Goal: Information Seeking & Learning: Learn about a topic

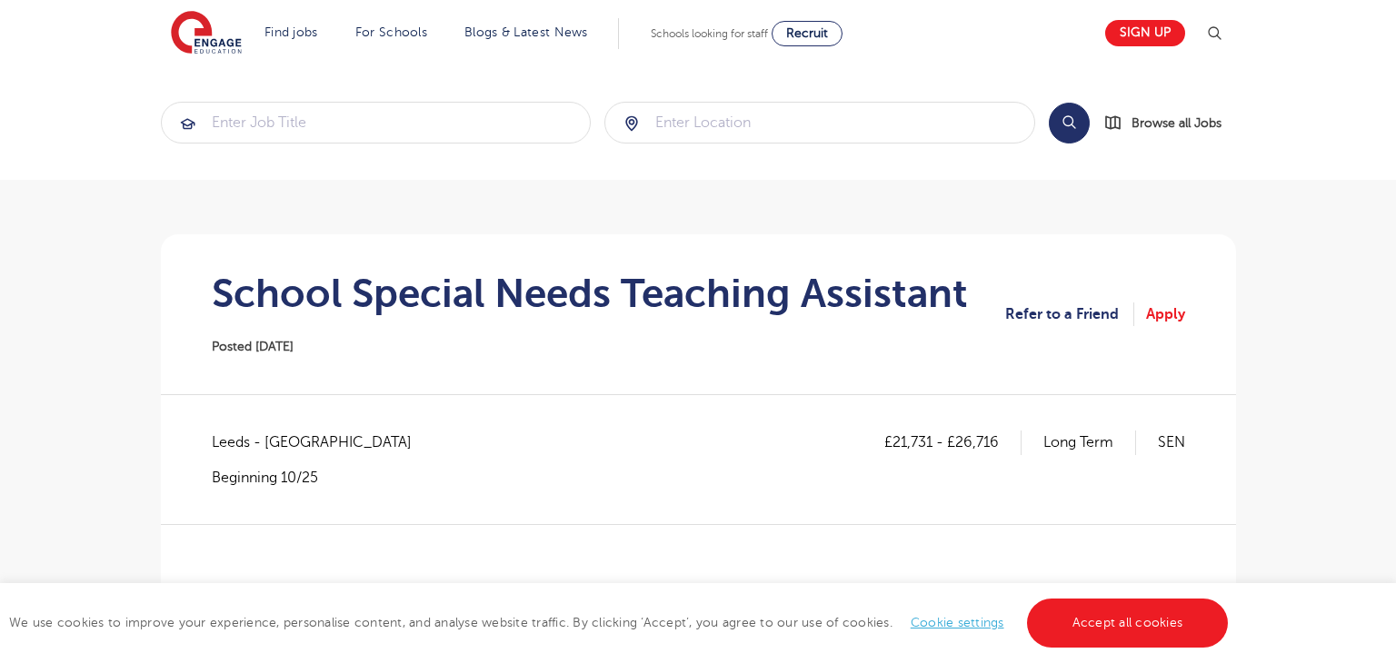
click at [234, 443] on span "Leeds - Leeds" at bounding box center [321, 443] width 218 height 24
click at [237, 442] on span "Leeds - Leeds" at bounding box center [321, 443] width 218 height 24
copy span "Leeds"
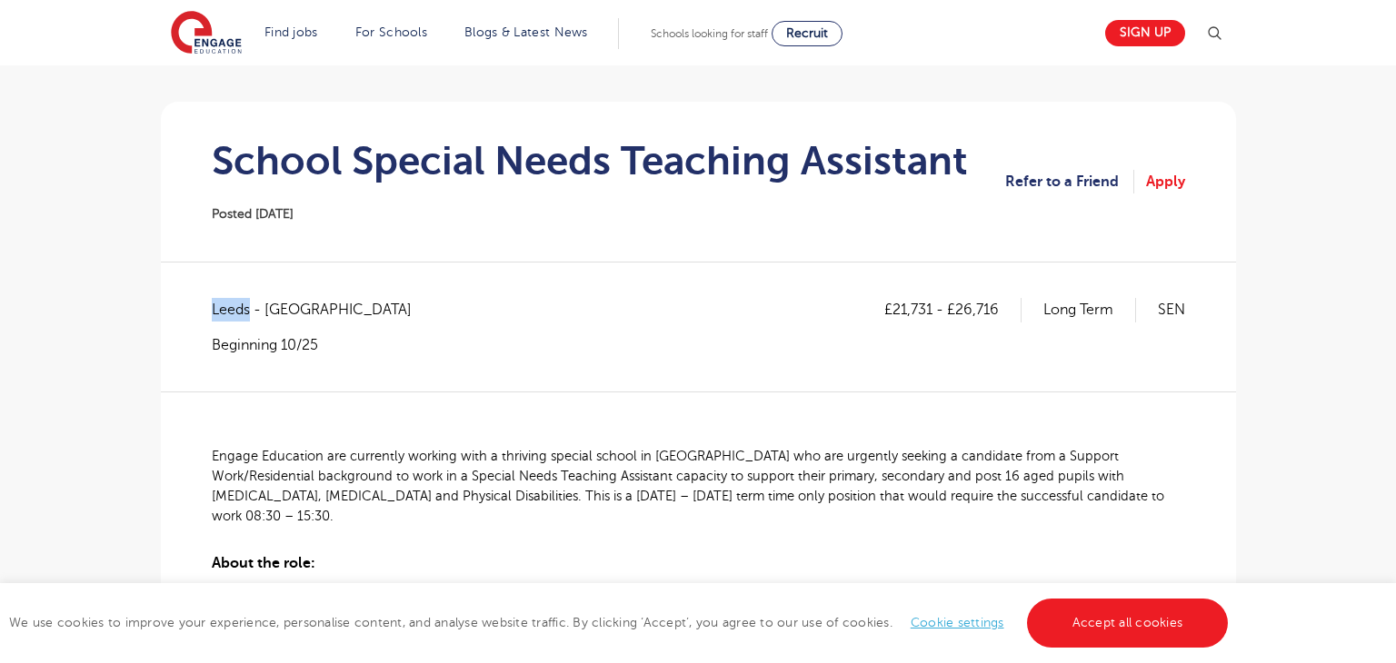
scroll to position [177, 0]
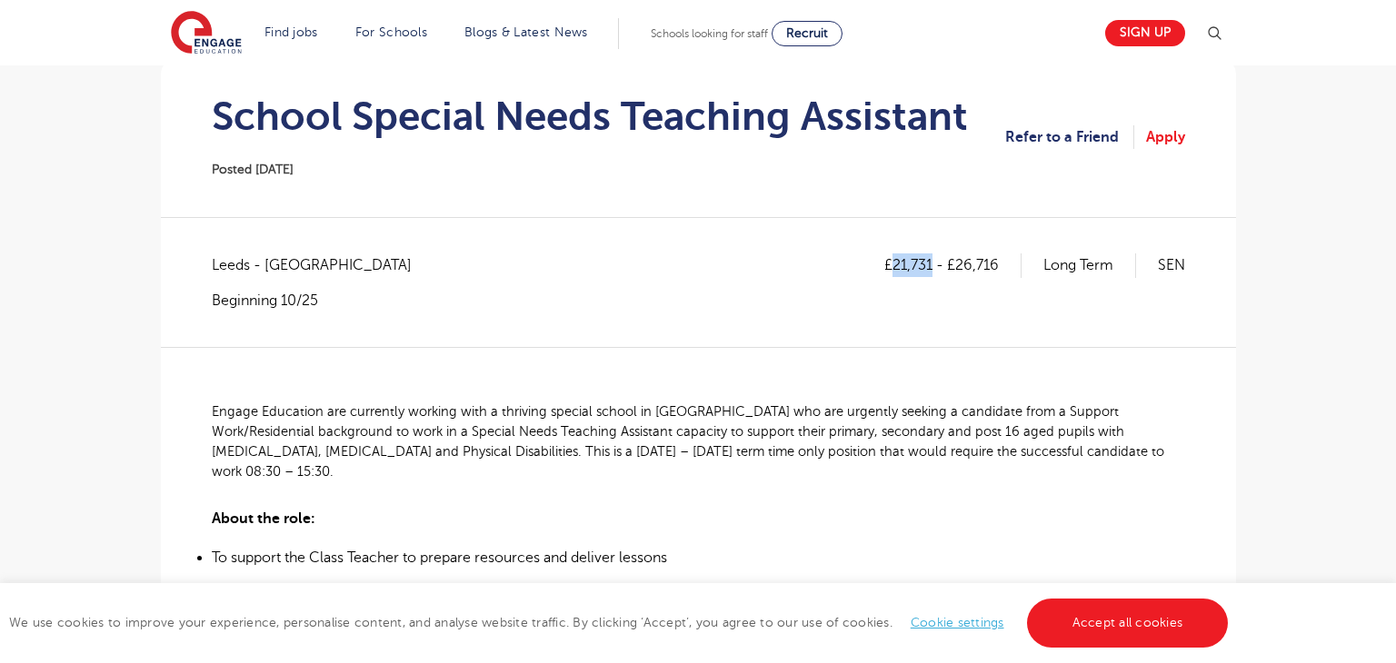
drag, startPoint x: 889, startPoint y: 262, endPoint x: 928, endPoint y: 259, distance: 38.3
click at [928, 259] on p "£21,731 - £26,716" at bounding box center [952, 265] width 137 height 24
copy p "21,731"
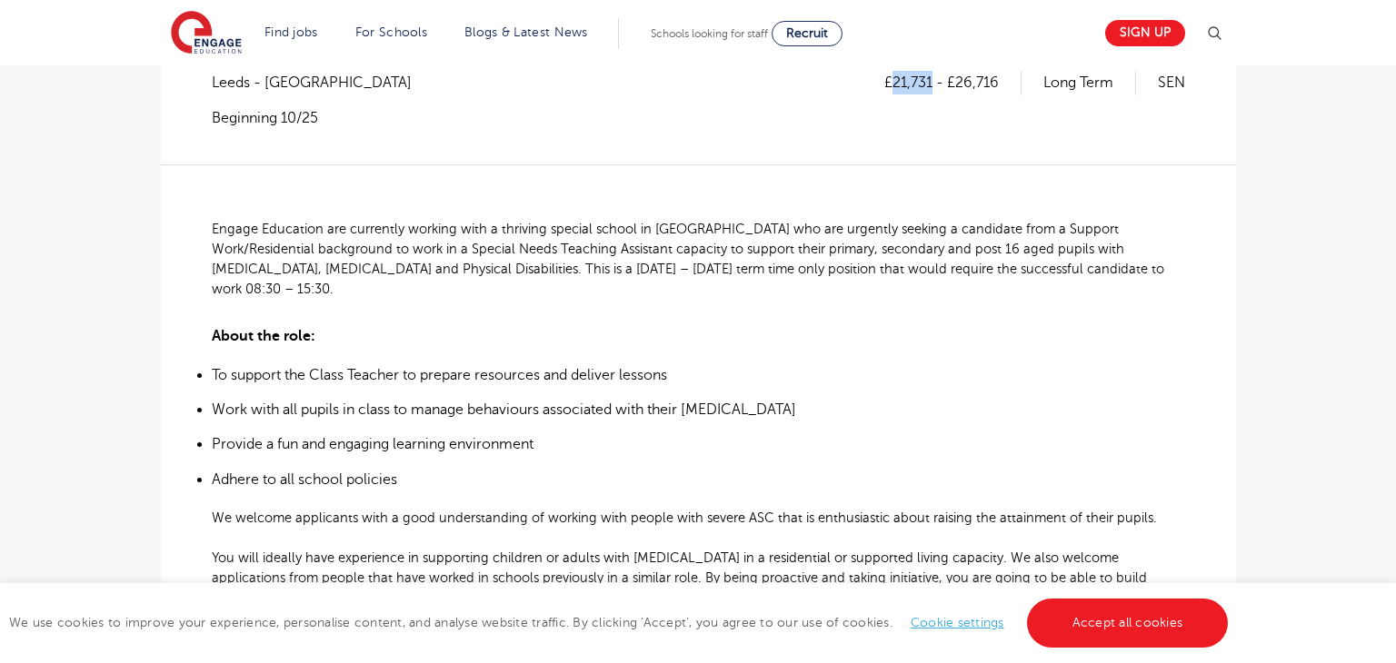
scroll to position [384, 0]
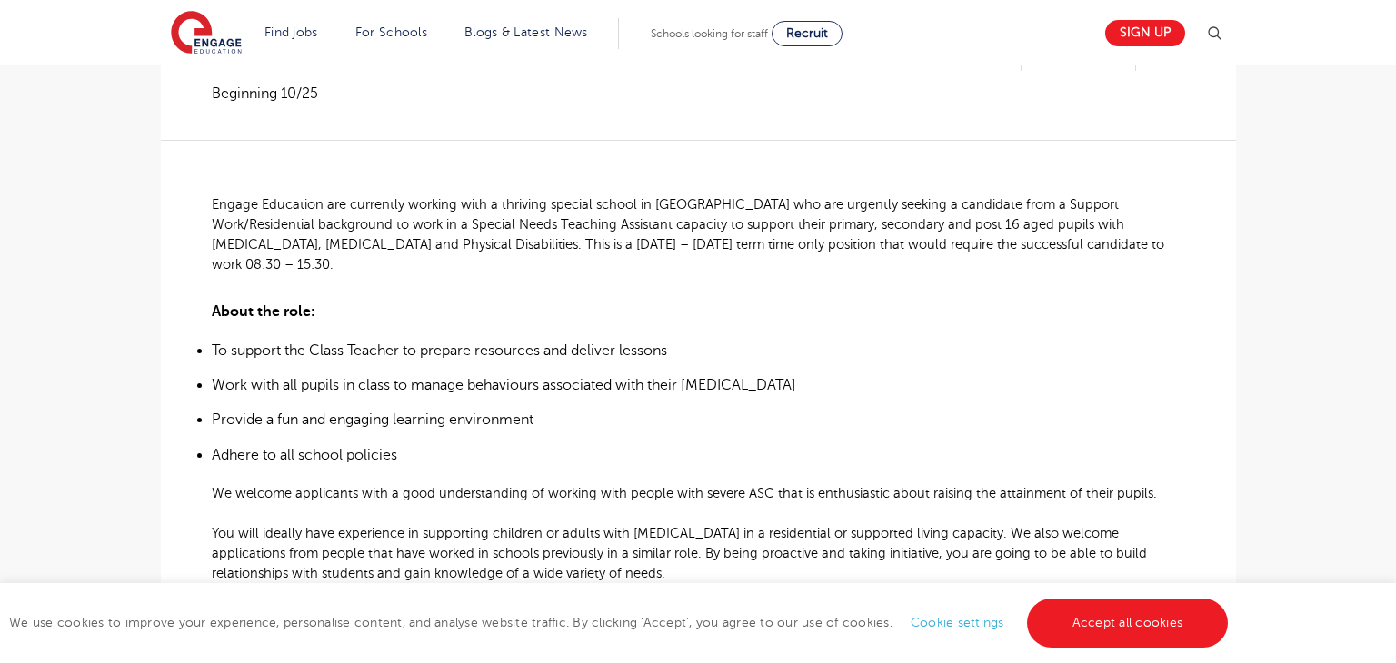
click at [210, 195] on div "£21,731 - £26,716 Long Term SEN Leeds - Leeds Beginning 10/25 Engage Education …" at bounding box center [698, 594] width 1046 height 1097
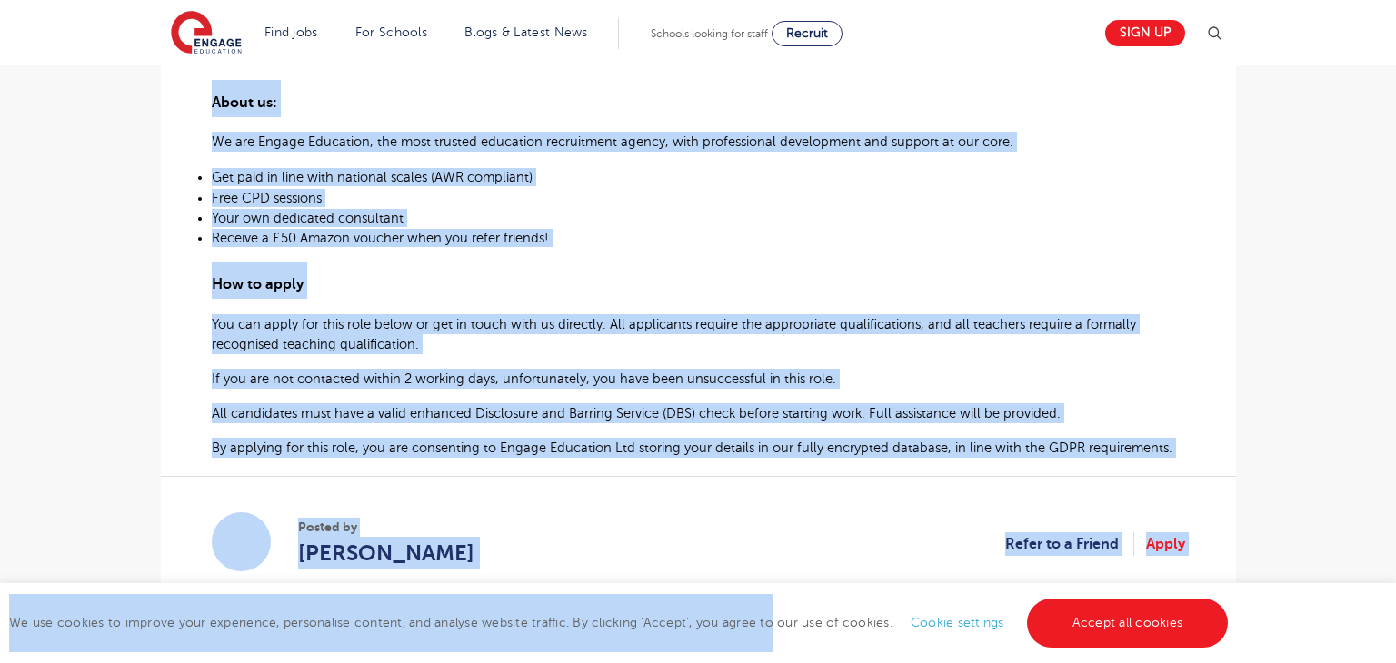
scroll to position [909, 0]
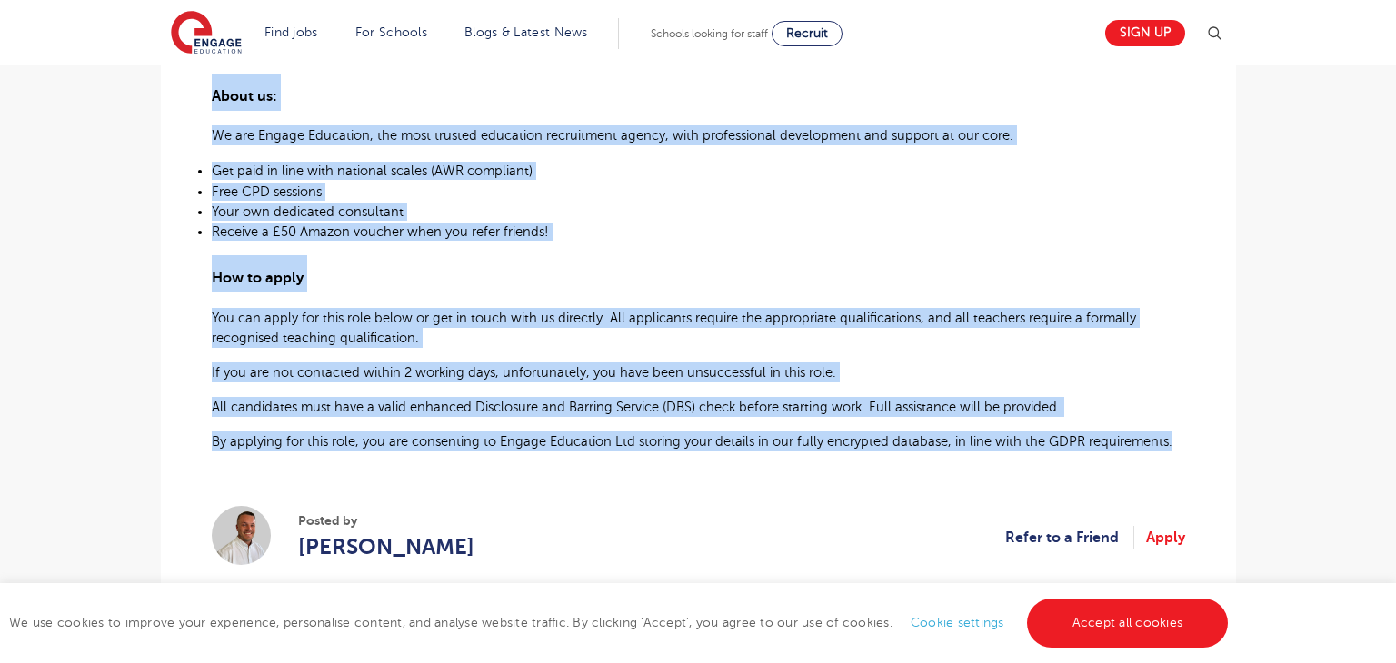
drag, startPoint x: 212, startPoint y: 201, endPoint x: 1187, endPoint y: 416, distance: 998.4
click at [1187, 416] on div "£21,731 - £26,716 Long Term SEN Leeds - Leeds Beginning 10/25 Engage Education …" at bounding box center [698, 70] width 1046 height 1097
copy div "Engage Education are currently working with a thriving special school in Stanni…"
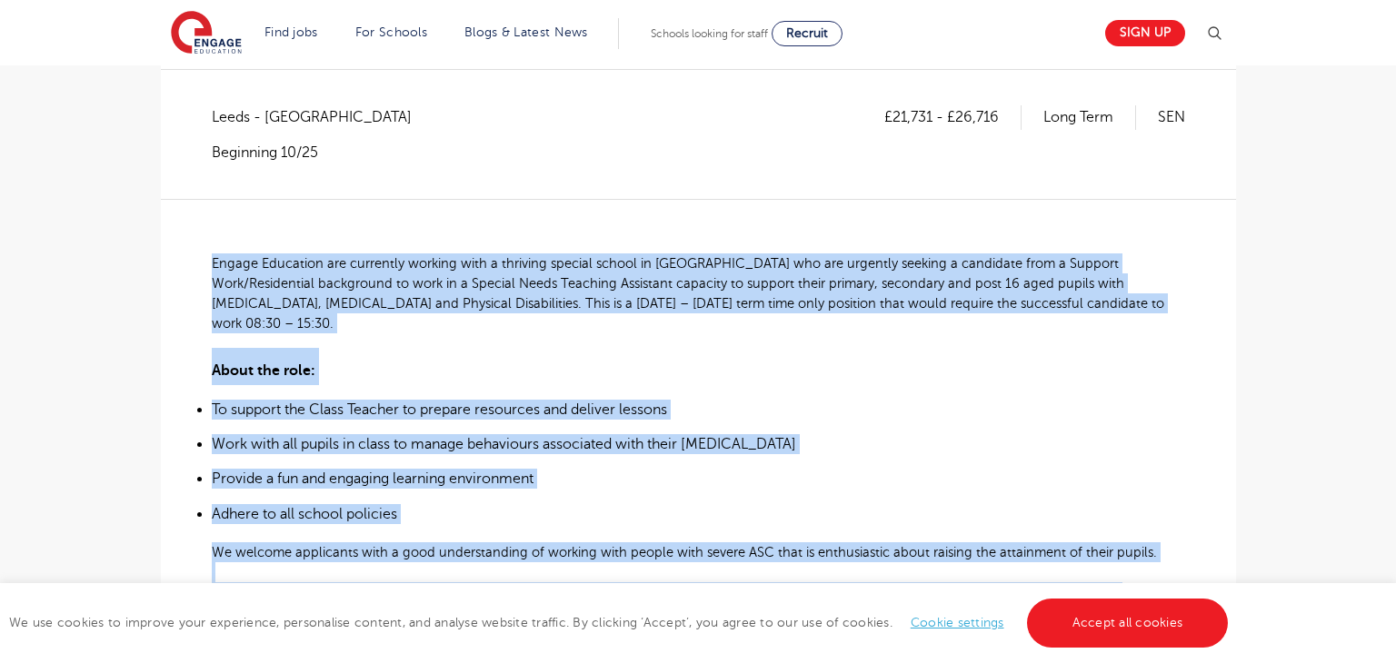
scroll to position [305, 0]
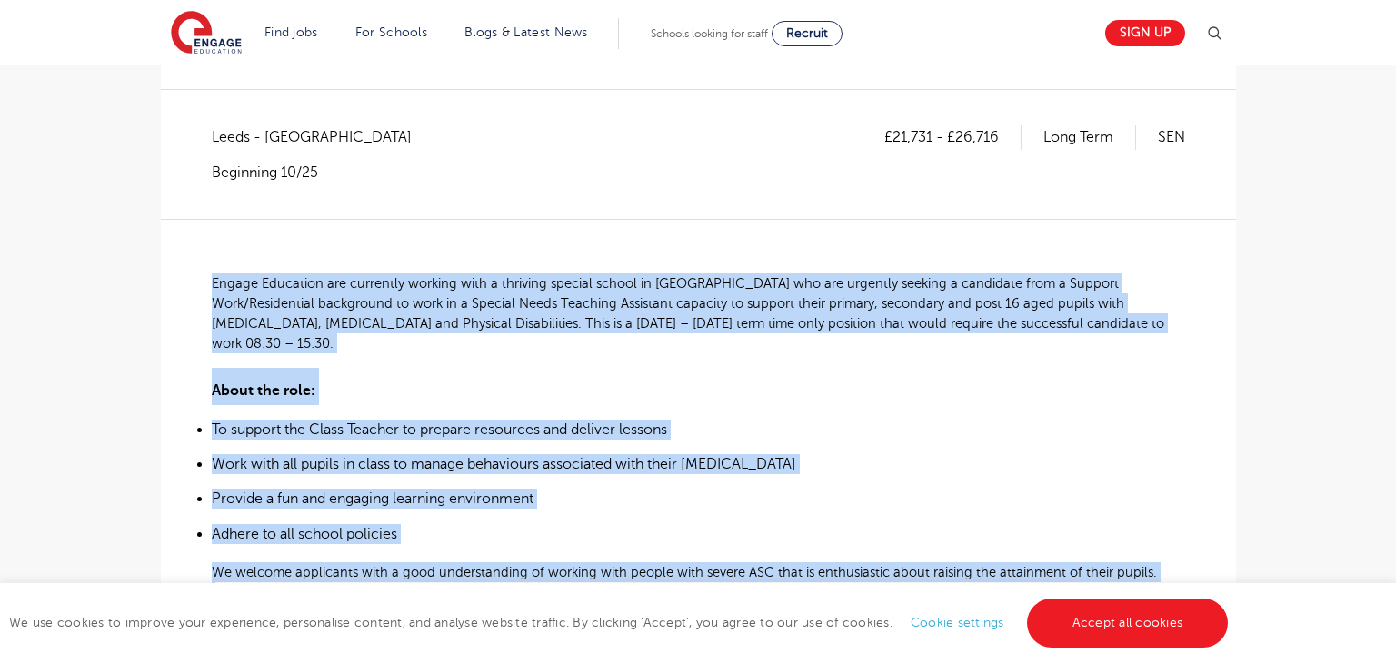
click at [644, 227] on div "Engage Education are currently working with a thriving special school in Stanni…" at bounding box center [698, 637] width 973 height 837
click at [1001, 222] on div "Engage Education are currently working with a thriving special school in Stanni…" at bounding box center [698, 637] width 973 height 837
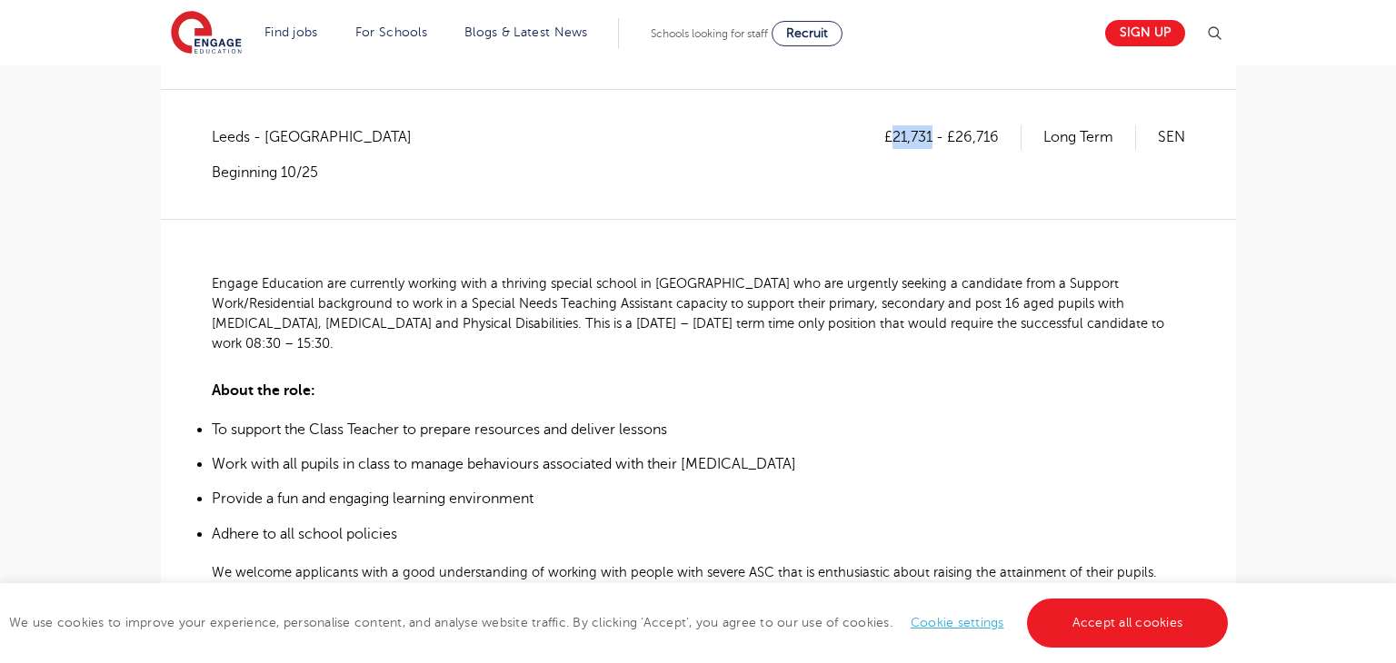
drag, startPoint x: 891, startPoint y: 136, endPoint x: 930, endPoint y: 134, distance: 39.2
click at [930, 134] on p "£21,731 - £26,716" at bounding box center [952, 137] width 137 height 24
copy p "21,731"
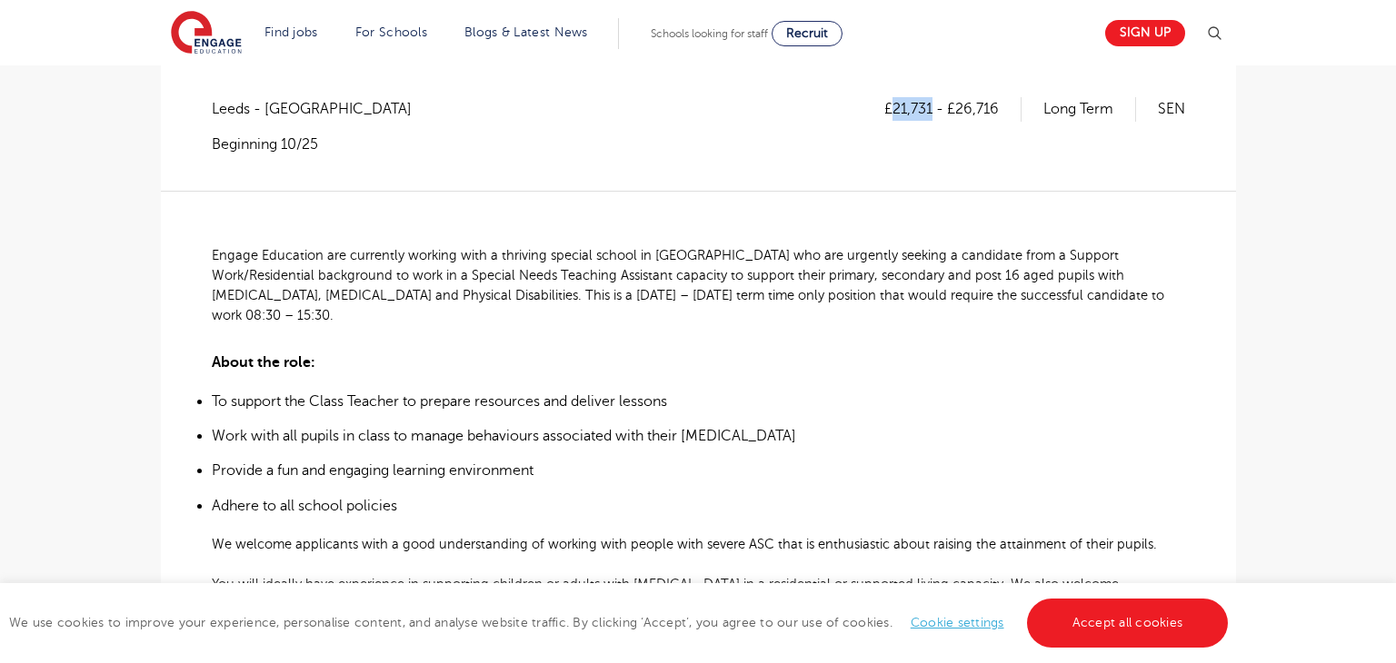
scroll to position [334, 0]
drag, startPoint x: 954, startPoint y: 108, endPoint x: 1000, endPoint y: 110, distance: 46.4
click at [1000, 110] on p "£21,731 - £26,716" at bounding box center [952, 108] width 137 height 24
copy p "26,716"
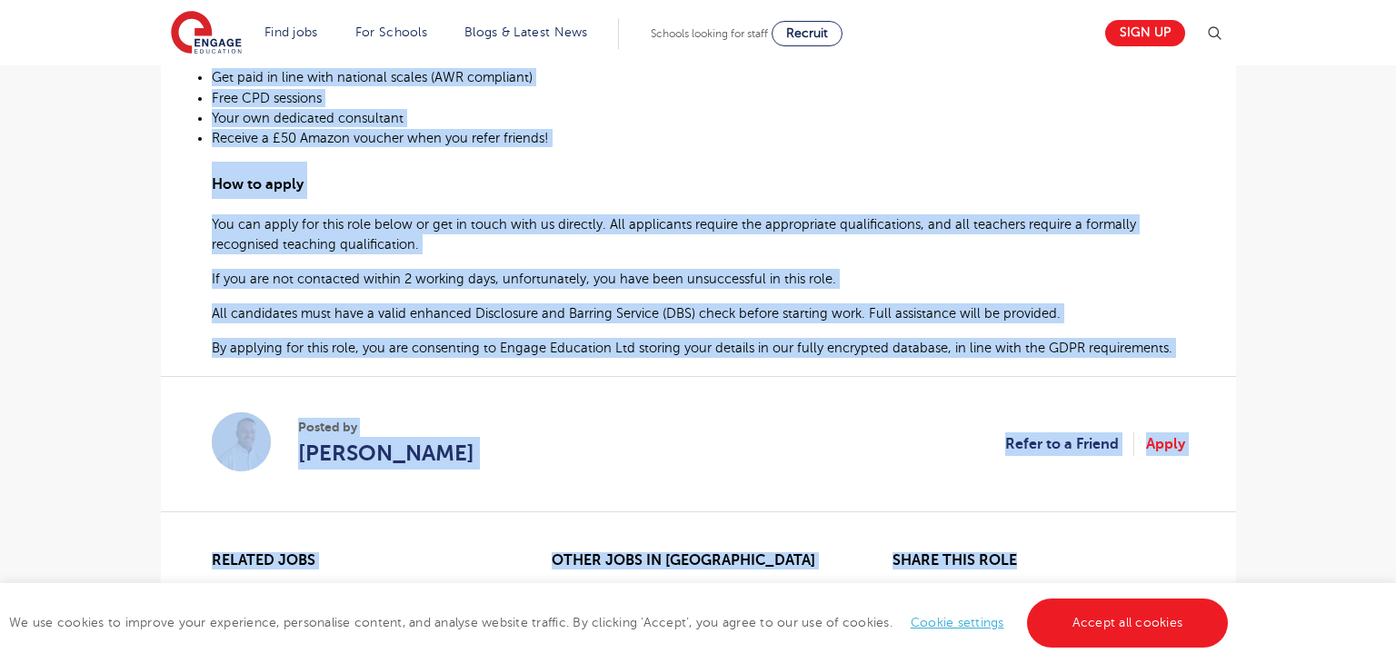
scroll to position [1164, 0]
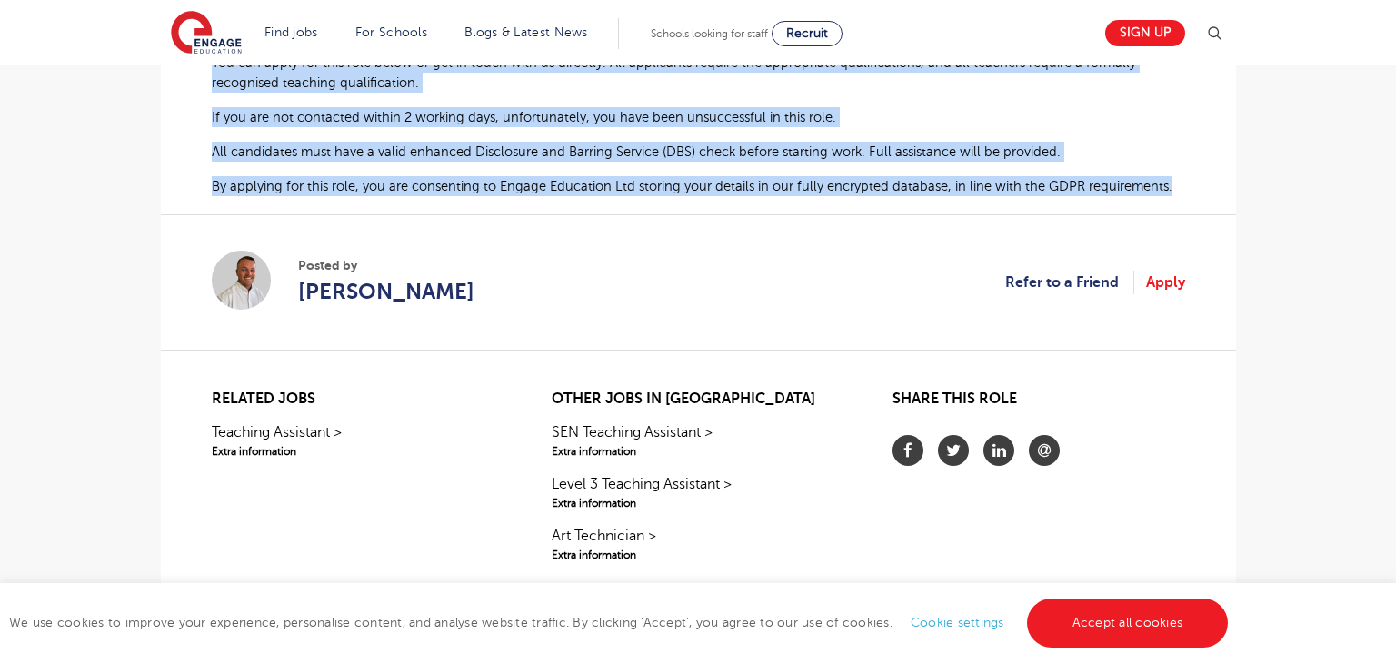
drag, startPoint x: 211, startPoint y: 246, endPoint x: 1178, endPoint y: 152, distance: 971.3
copy div "Engage Education are currently working with a thriving special school in Stanni…"
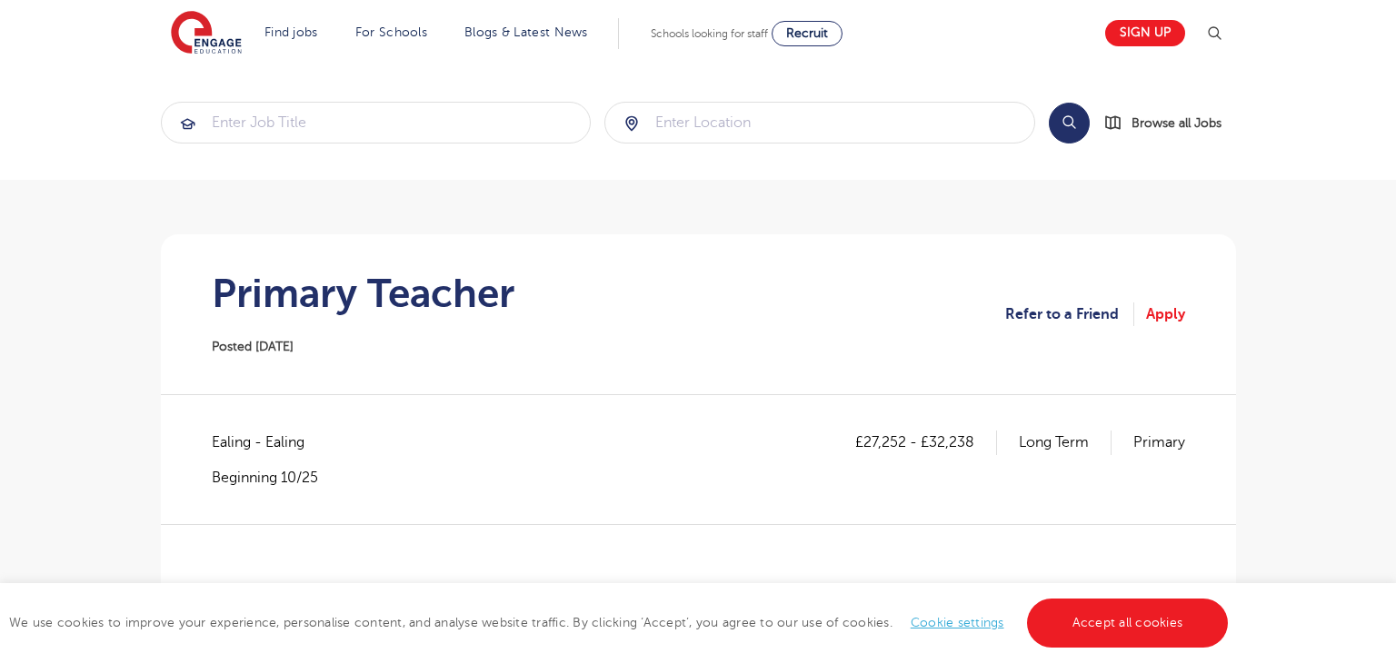
click at [238, 436] on span "Ealing - Ealing" at bounding box center [267, 443] width 111 height 24
copy span "Ealing"
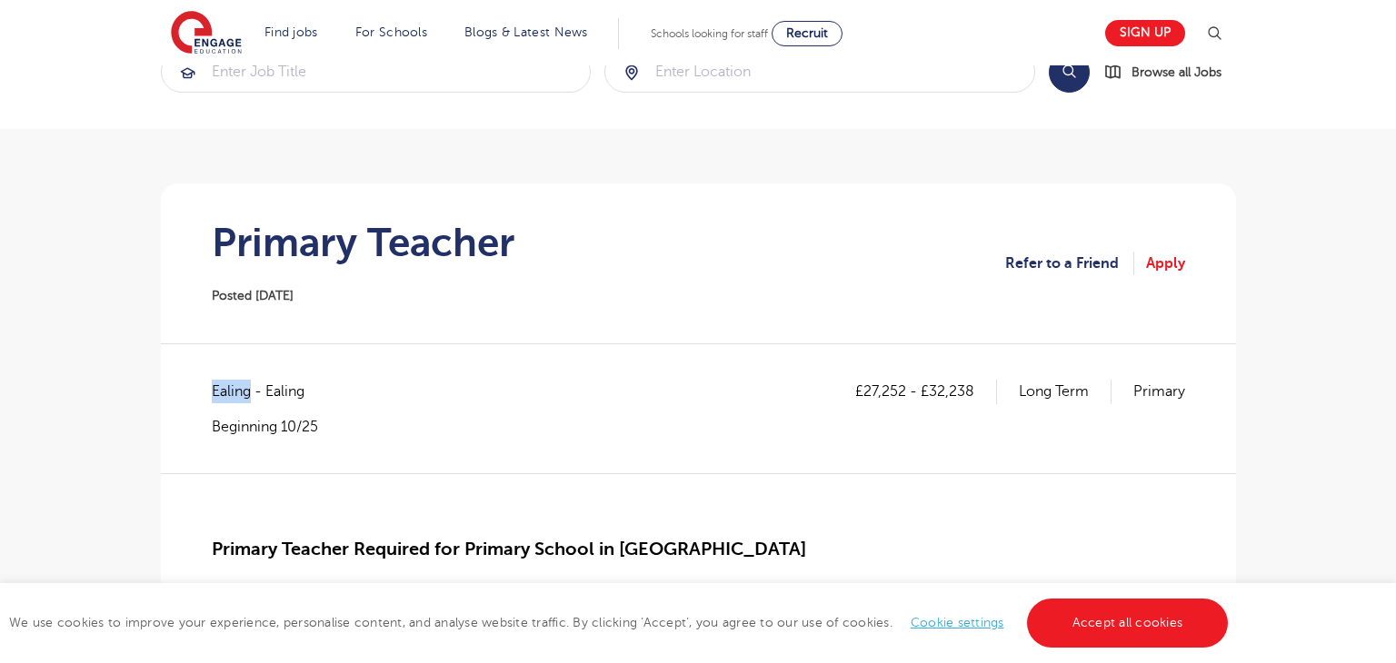
scroll to position [185, 0]
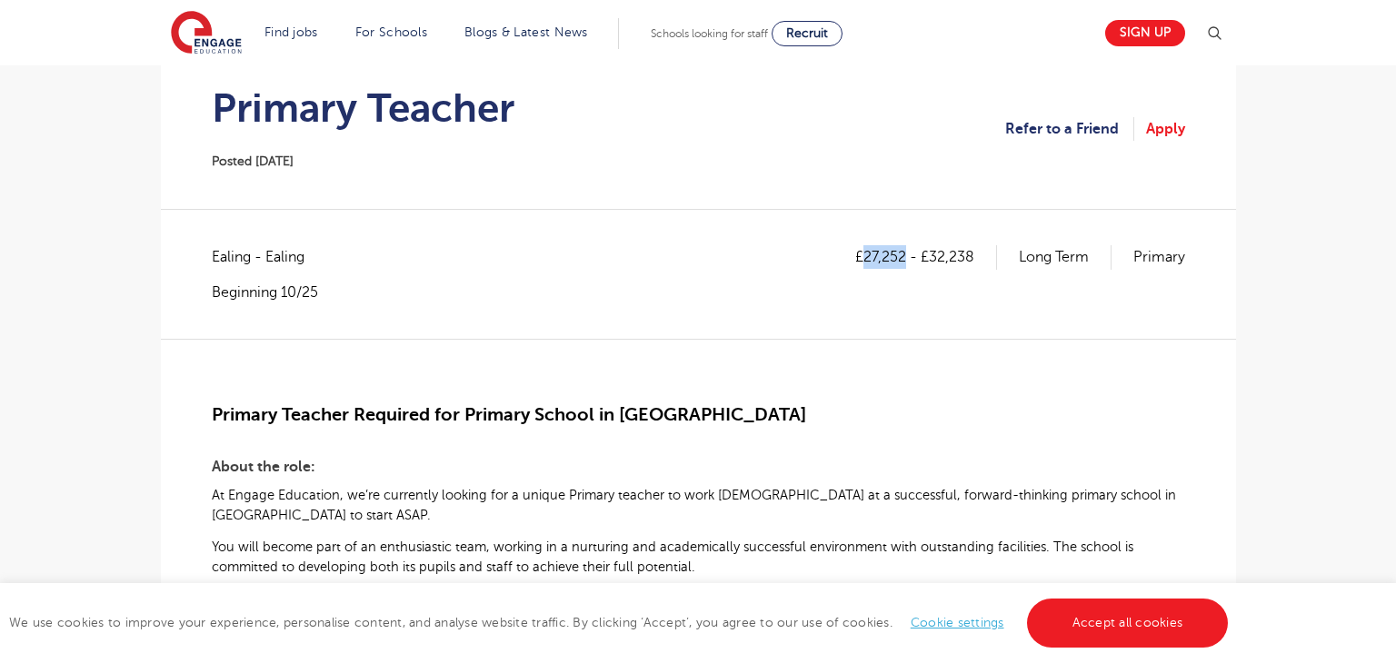
drag, startPoint x: 864, startPoint y: 256, endPoint x: 902, endPoint y: 253, distance: 38.3
click at [902, 253] on p "£27,252 - £32,238" at bounding box center [926, 257] width 142 height 24
copy p "27,252"
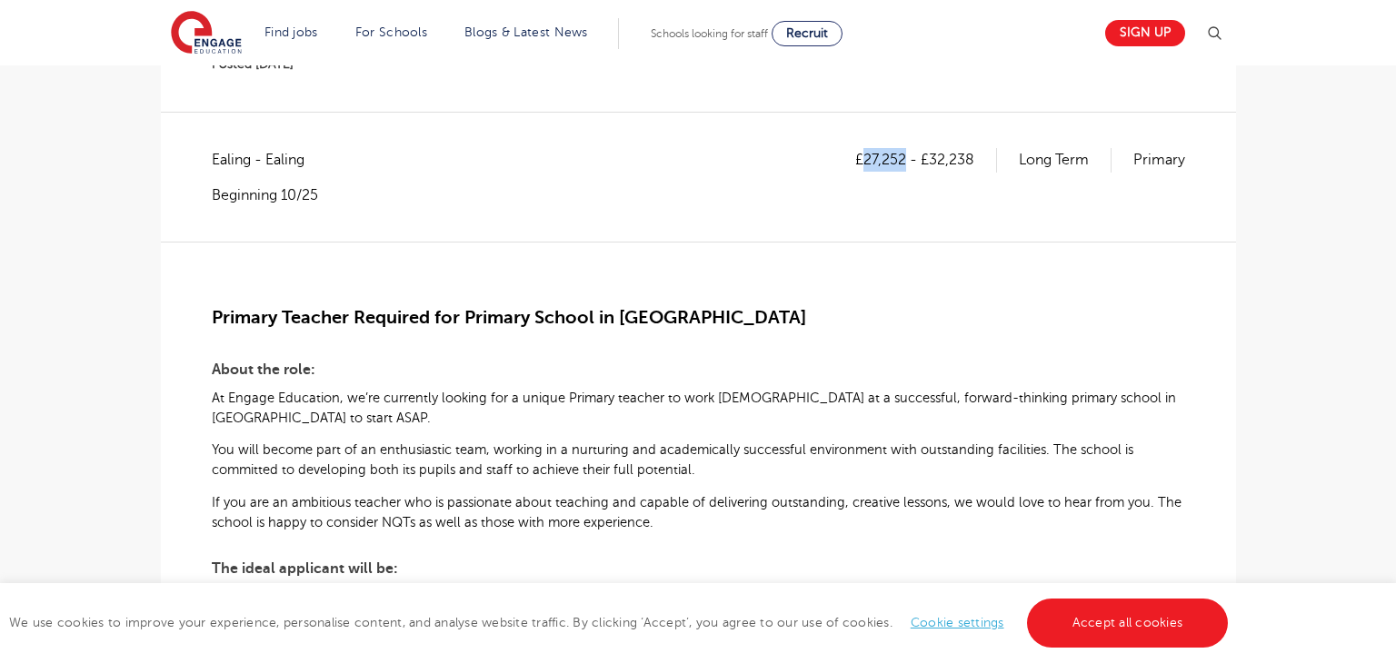
scroll to position [294, 0]
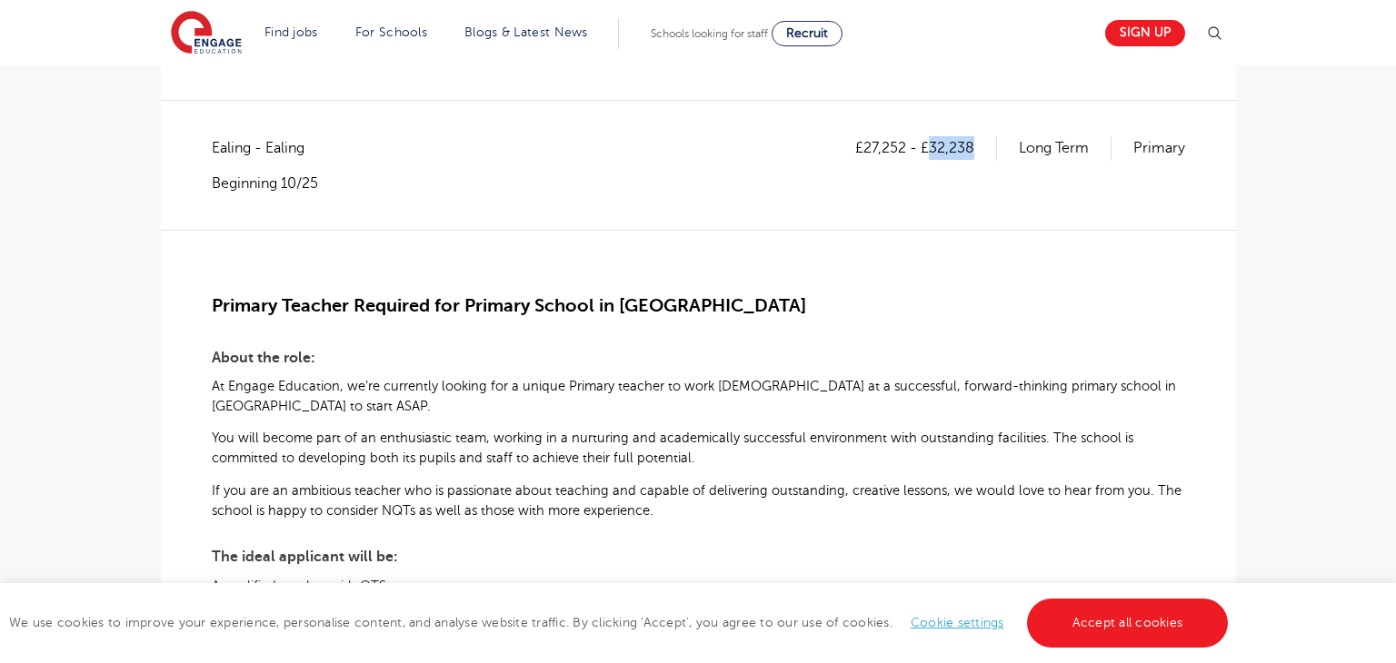
drag, startPoint x: 929, startPoint y: 143, endPoint x: 970, endPoint y: 148, distance: 42.1
click at [970, 148] on p "£27,252 - £32,238" at bounding box center [926, 148] width 142 height 24
copy p "32,238"
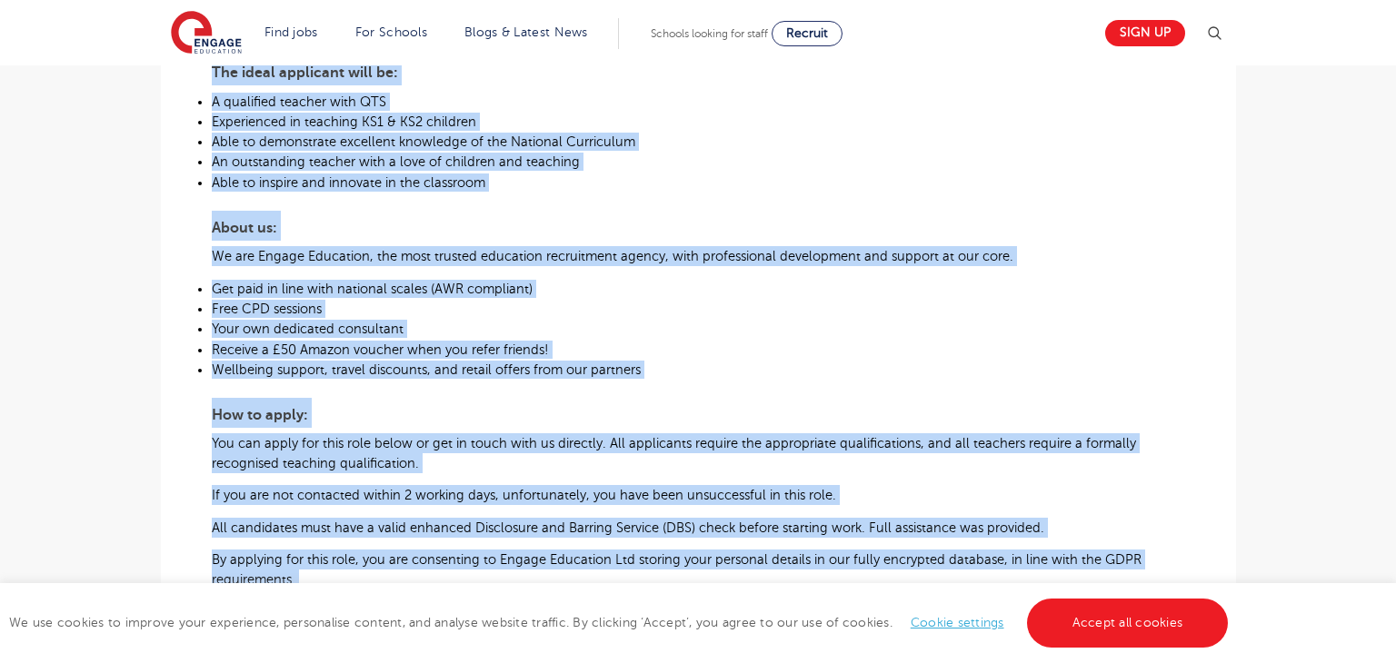
scroll to position [861, 0]
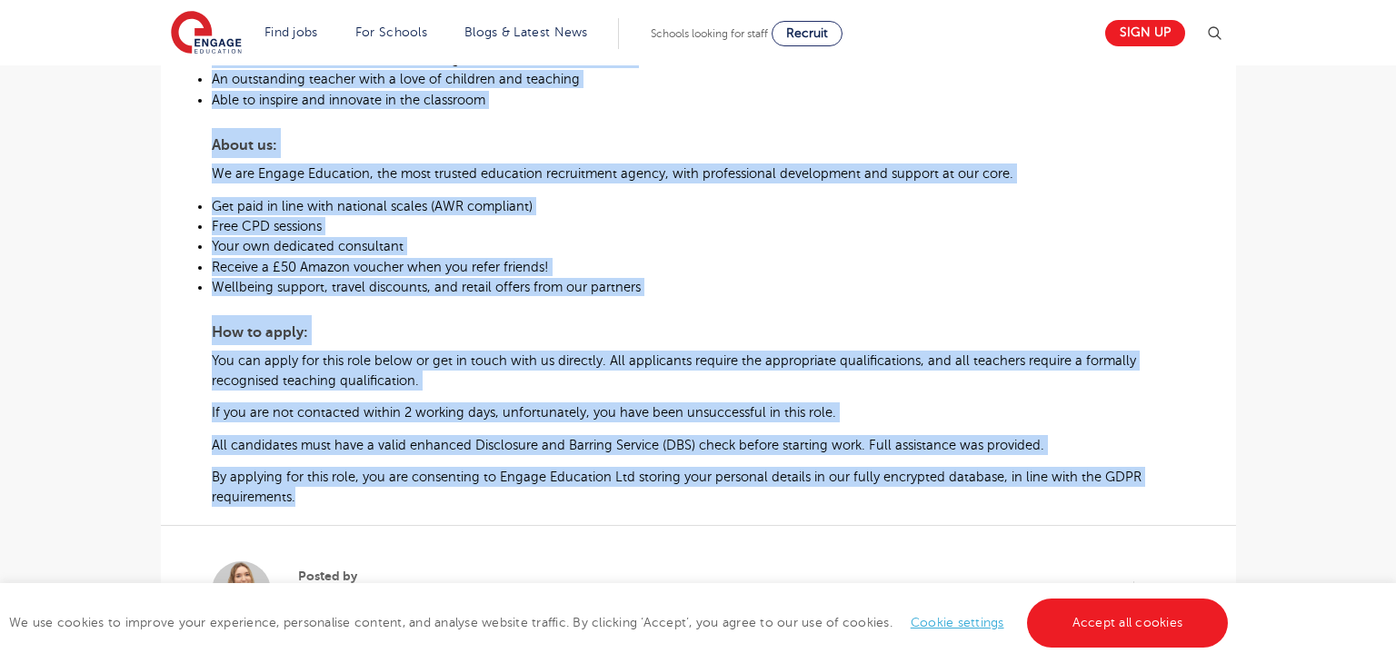
drag, startPoint x: 214, startPoint y: 297, endPoint x: 298, endPoint y: 512, distance: 231.0
click at [298, 508] on div "Primary Teacher Required for Primary School in Hammersmith & Fulham About the r…" at bounding box center [698, 85] width 973 height 845
copy div "Primary Teacher Required for Primary School in Hammersmith & Fulham About the r…"
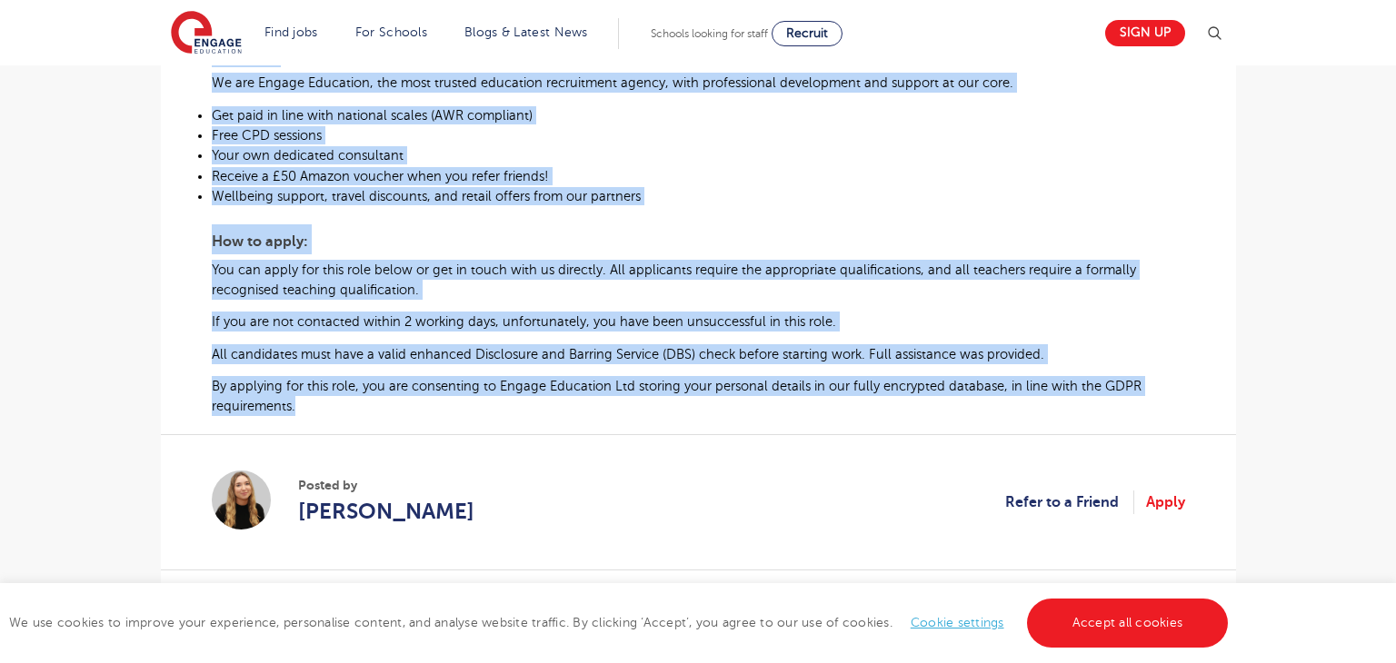
scroll to position [957, 0]
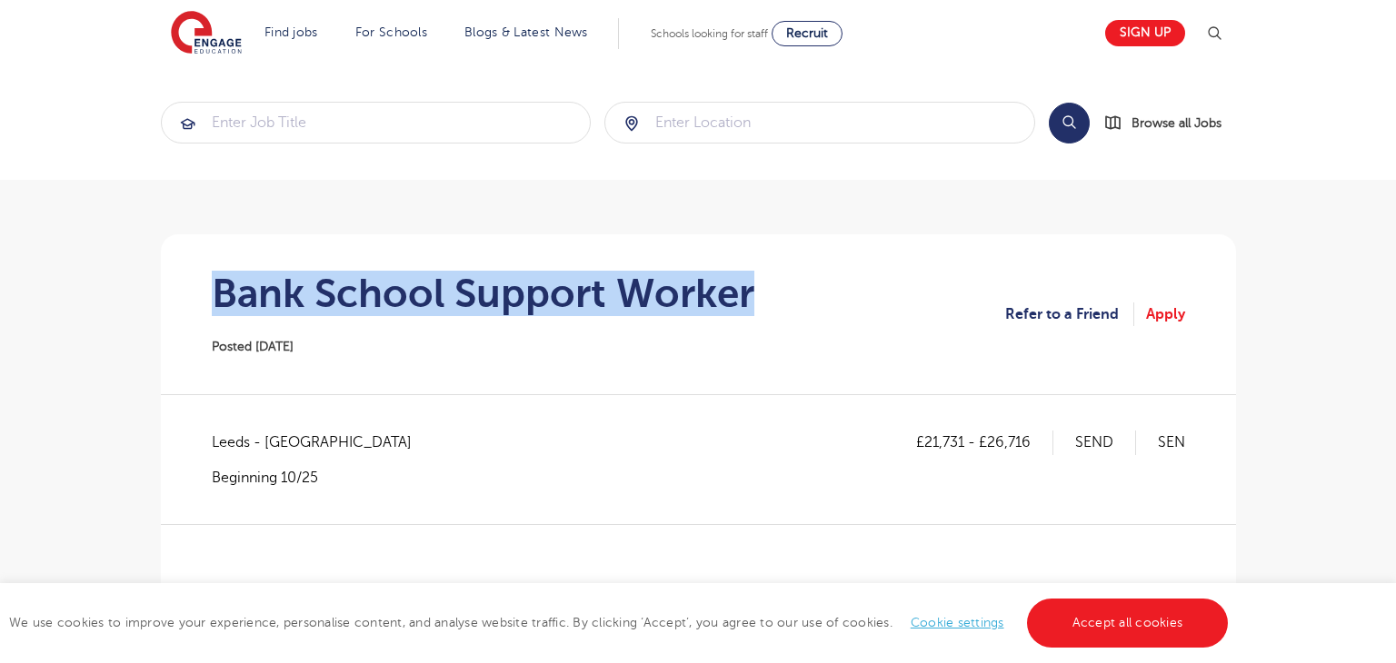
drag, startPoint x: 218, startPoint y: 291, endPoint x: 825, endPoint y: 295, distance: 606.9
click at [825, 295] on section "Bank School Support Worker Posted 02/10/25 Refer to a Friend Apply" at bounding box center [698, 314] width 1046 height 160
copy h1 "Bank School Support Worker"
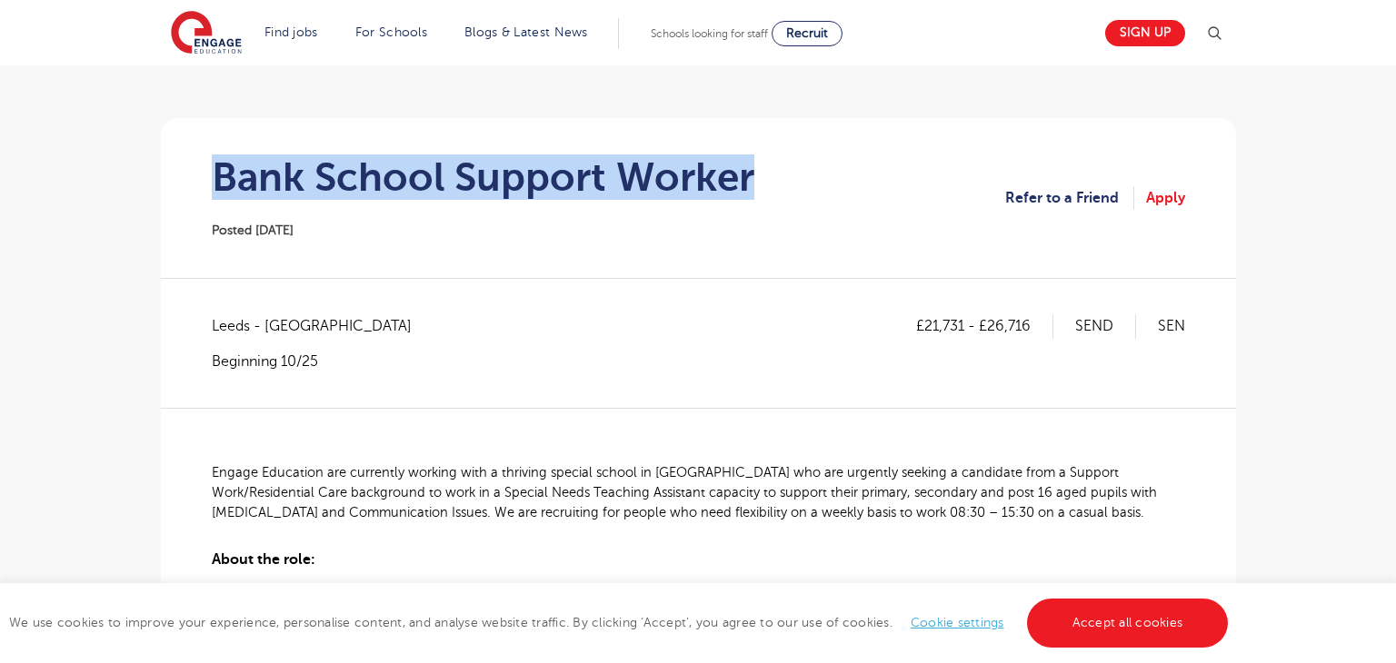
scroll to position [167, 0]
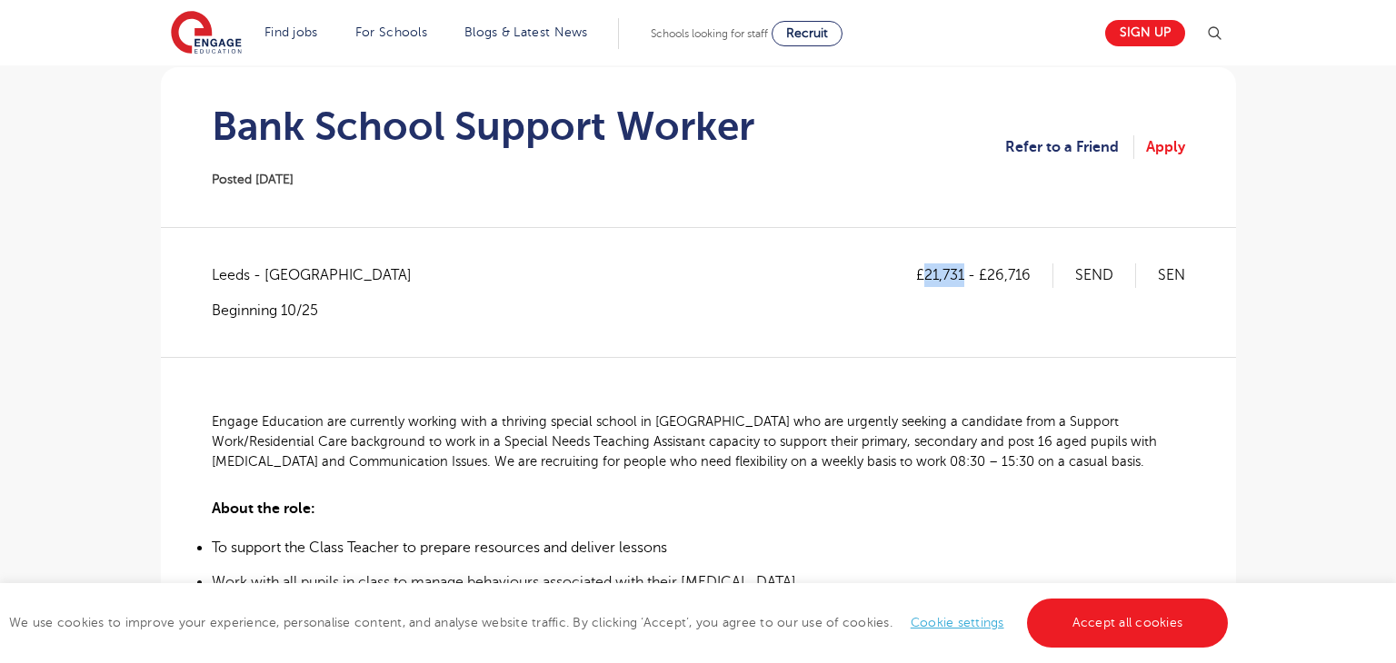
drag, startPoint x: 926, startPoint y: 271, endPoint x: 963, endPoint y: 271, distance: 37.3
click at [963, 271] on p "£21,731 - £26,716" at bounding box center [984, 275] width 137 height 24
copy p "21,731"
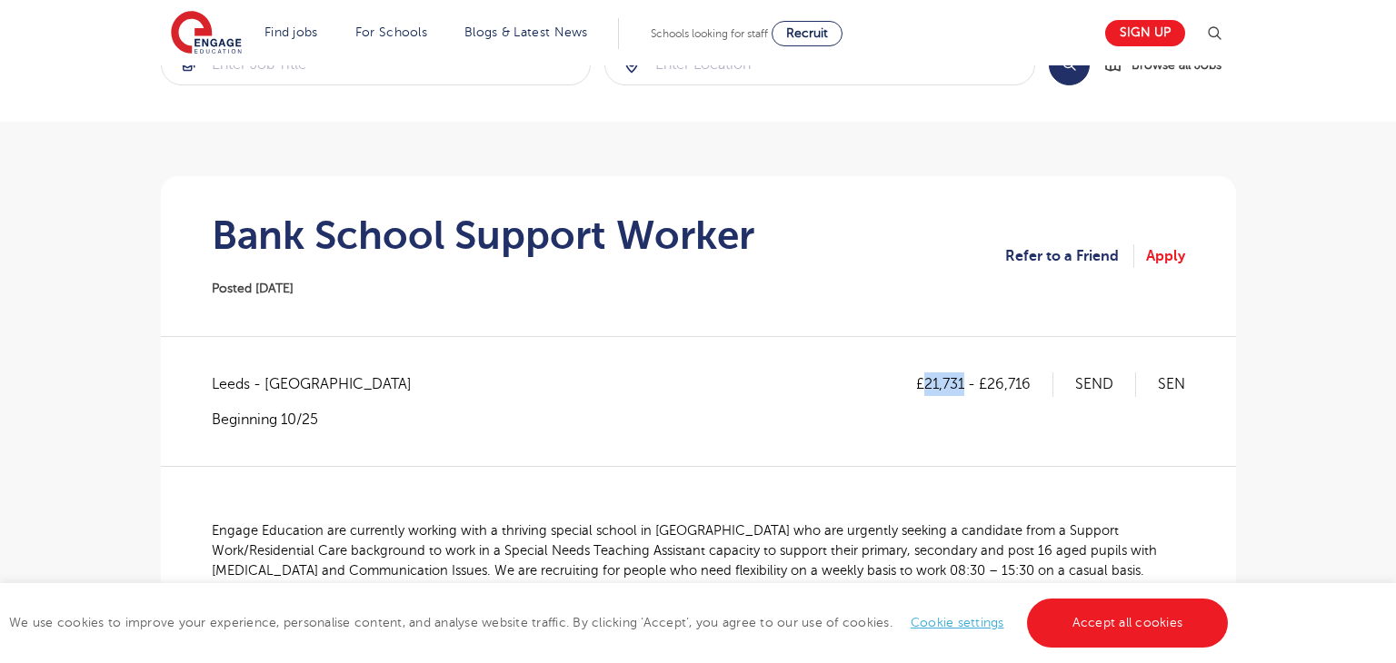
scroll to position [50, 0]
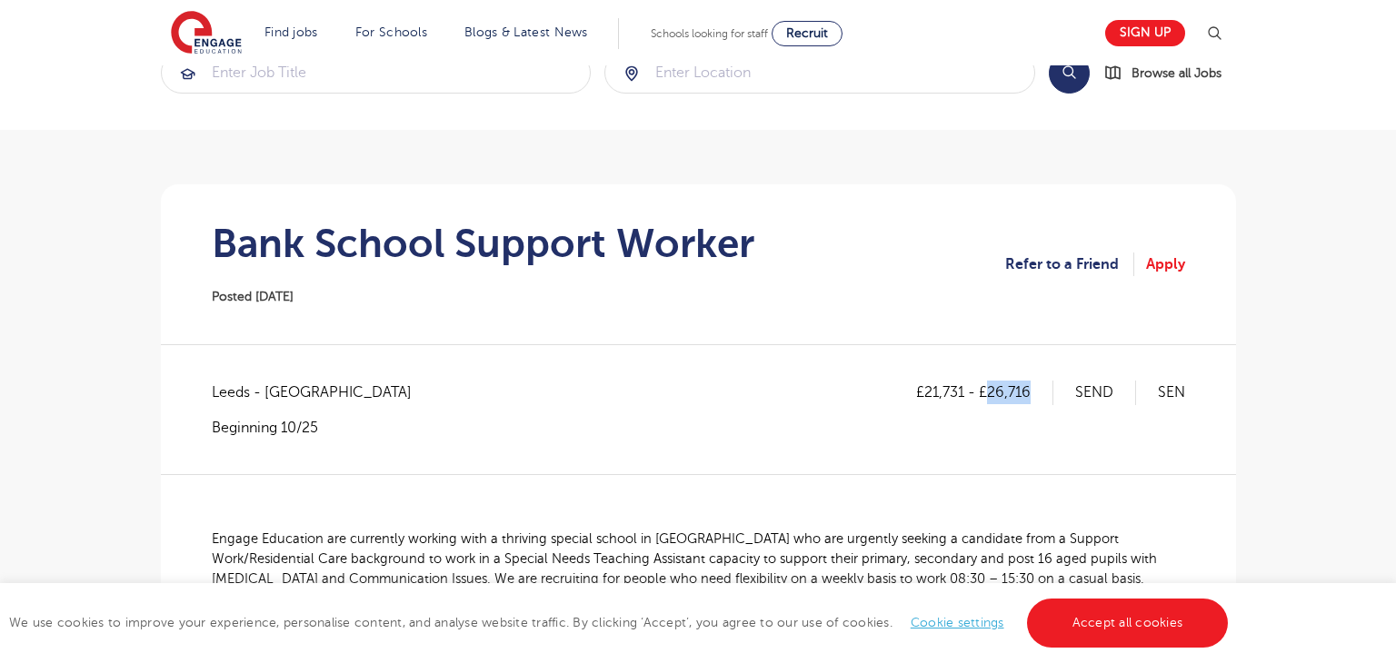
drag, startPoint x: 988, startPoint y: 390, endPoint x: 1059, endPoint y: 389, distance: 71.8
click at [1058, 389] on div "£21,731 - £26,716 SEND SEN" at bounding box center [1050, 393] width 269 height 24
copy p "26,716"
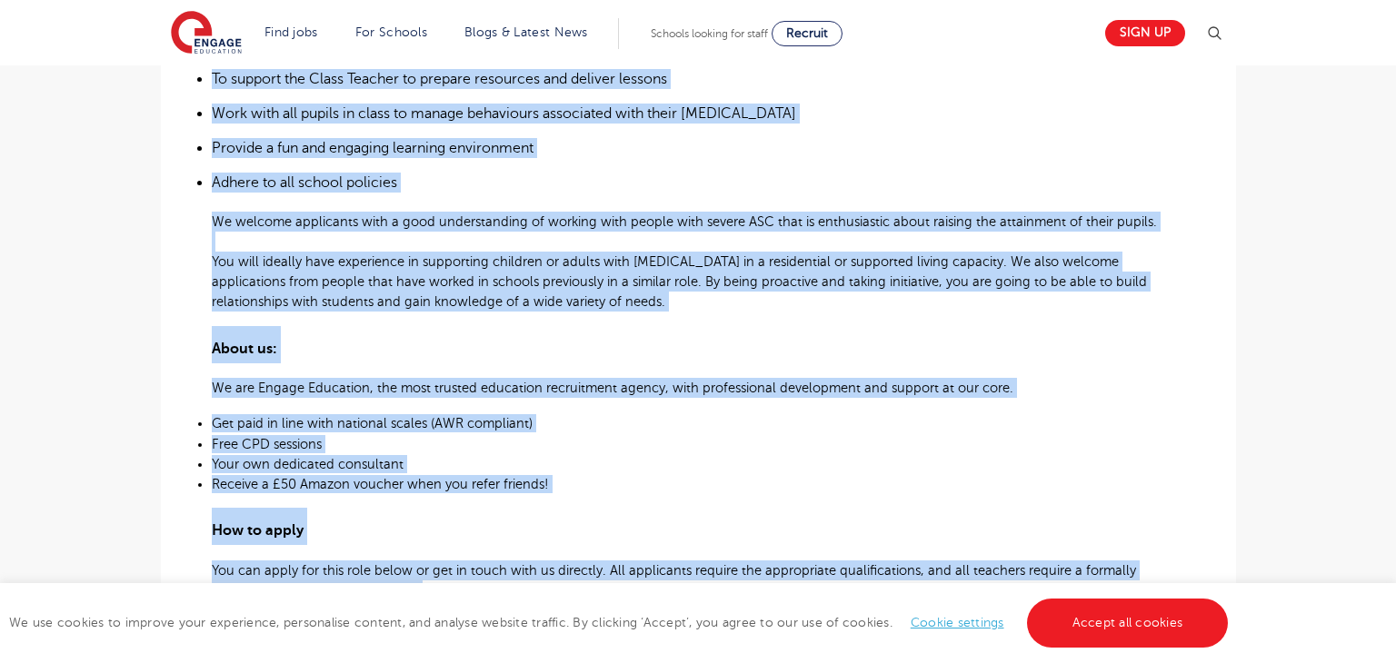
scroll to position [840, 0]
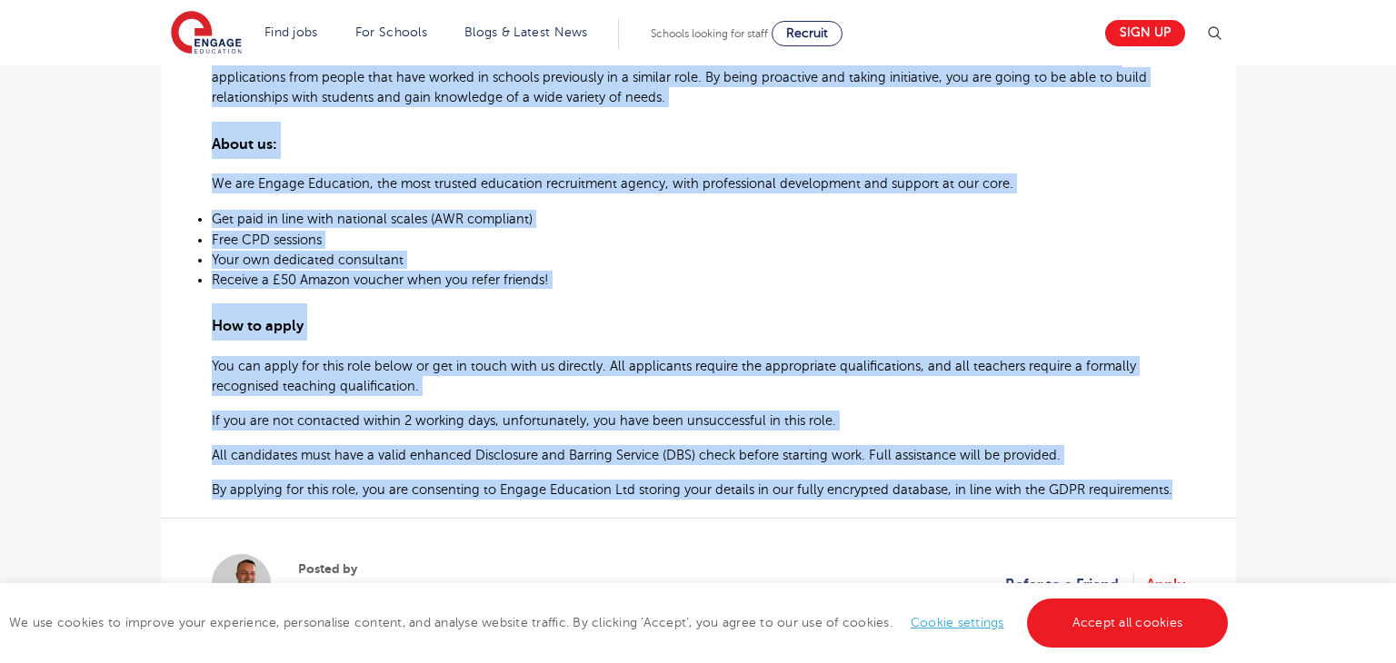
drag, startPoint x: 210, startPoint y: 535, endPoint x: 1169, endPoint y: 483, distance: 960.9
click at [1169, 483] on div "Engage Education are currently working with a thriving special school in Stanni…" at bounding box center [698, 92] width 973 height 817
copy div "Engage Education are currently working with a thriving special school in Stanni…"
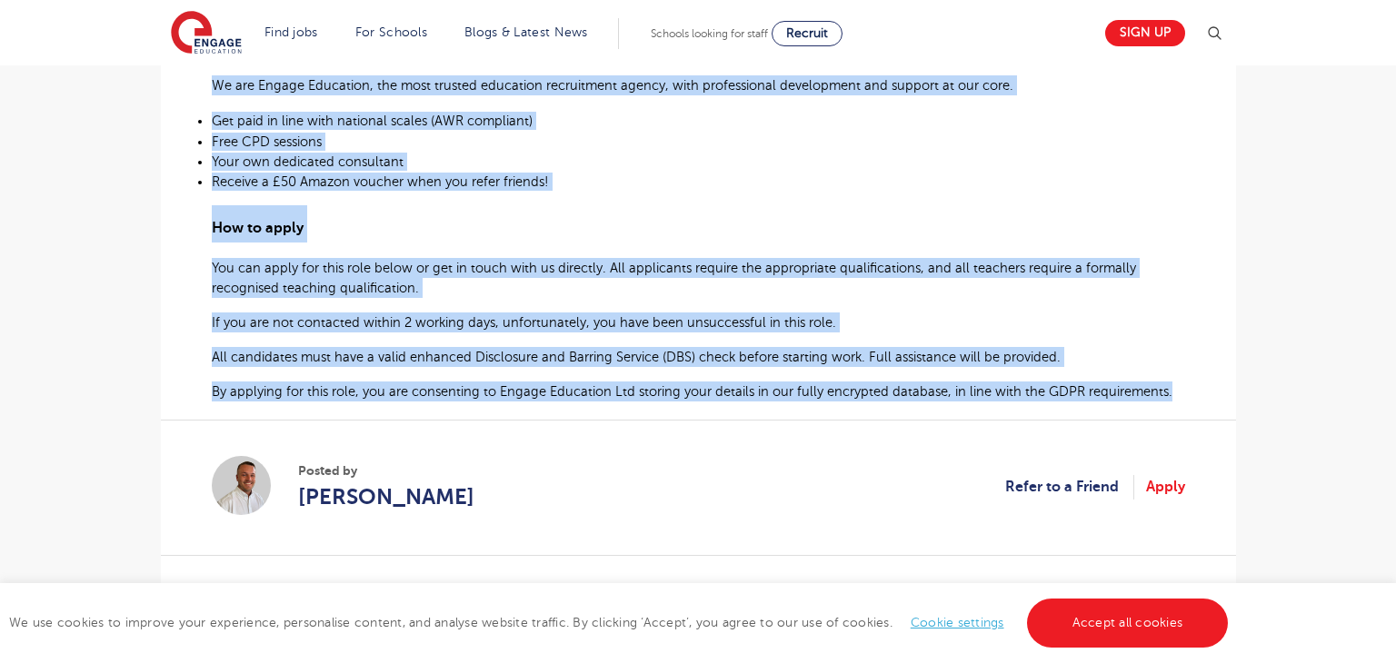
scroll to position [951, 0]
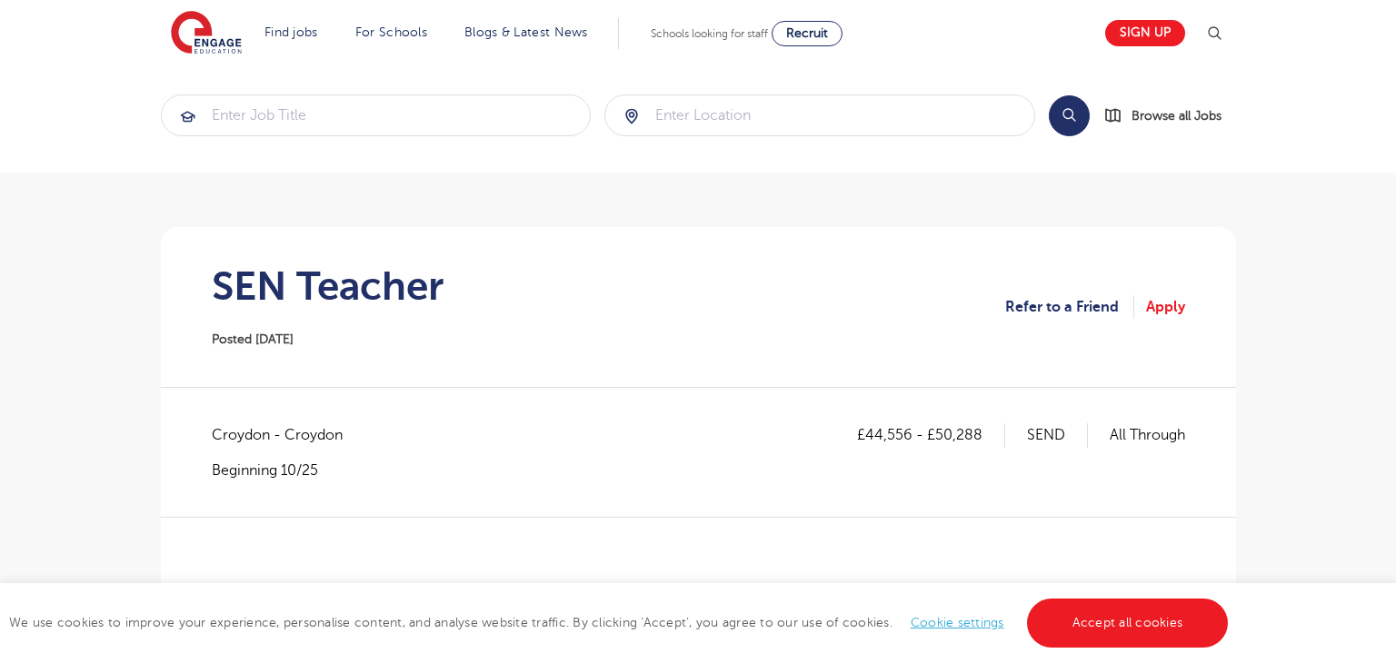
scroll to position [9, 0]
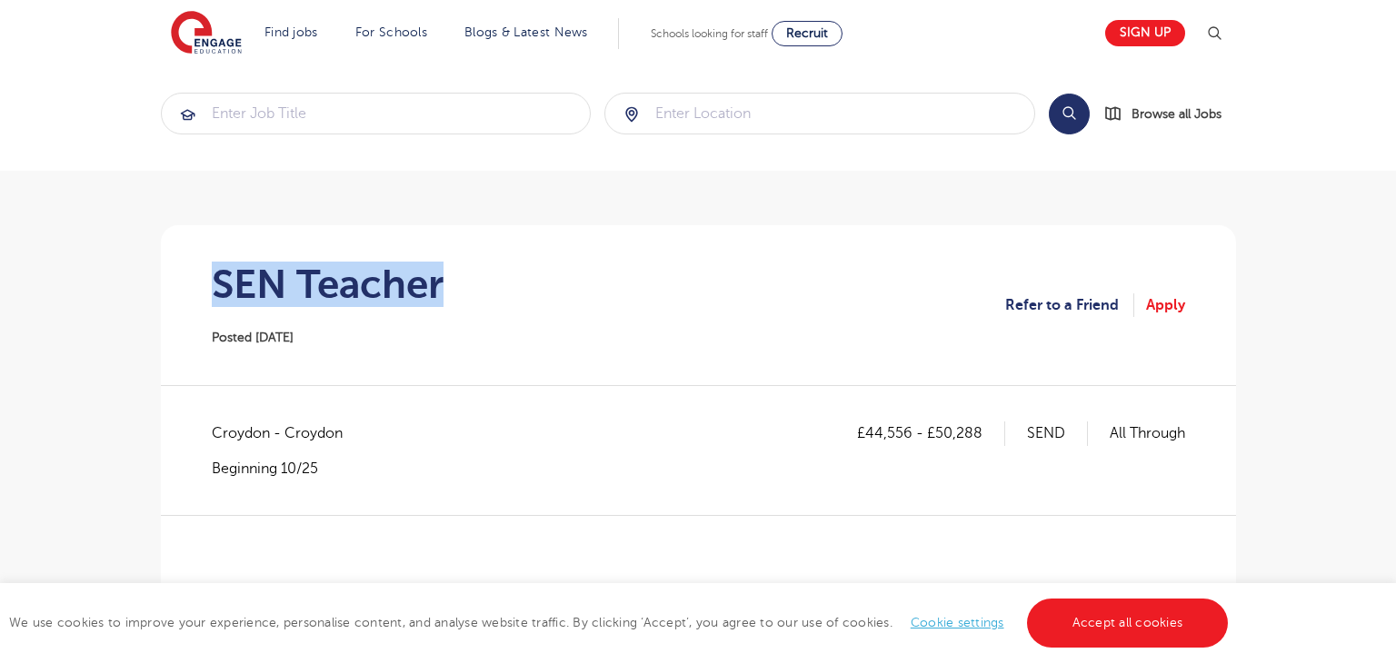
drag, startPoint x: 214, startPoint y: 273, endPoint x: 499, endPoint y: 275, distance: 284.4
click at [499, 275] on section "SEN Teacher Posted 02/10/25 Refer to a Friend Apply" at bounding box center [698, 305] width 1046 height 160
copy h1 "SEN Teacher"
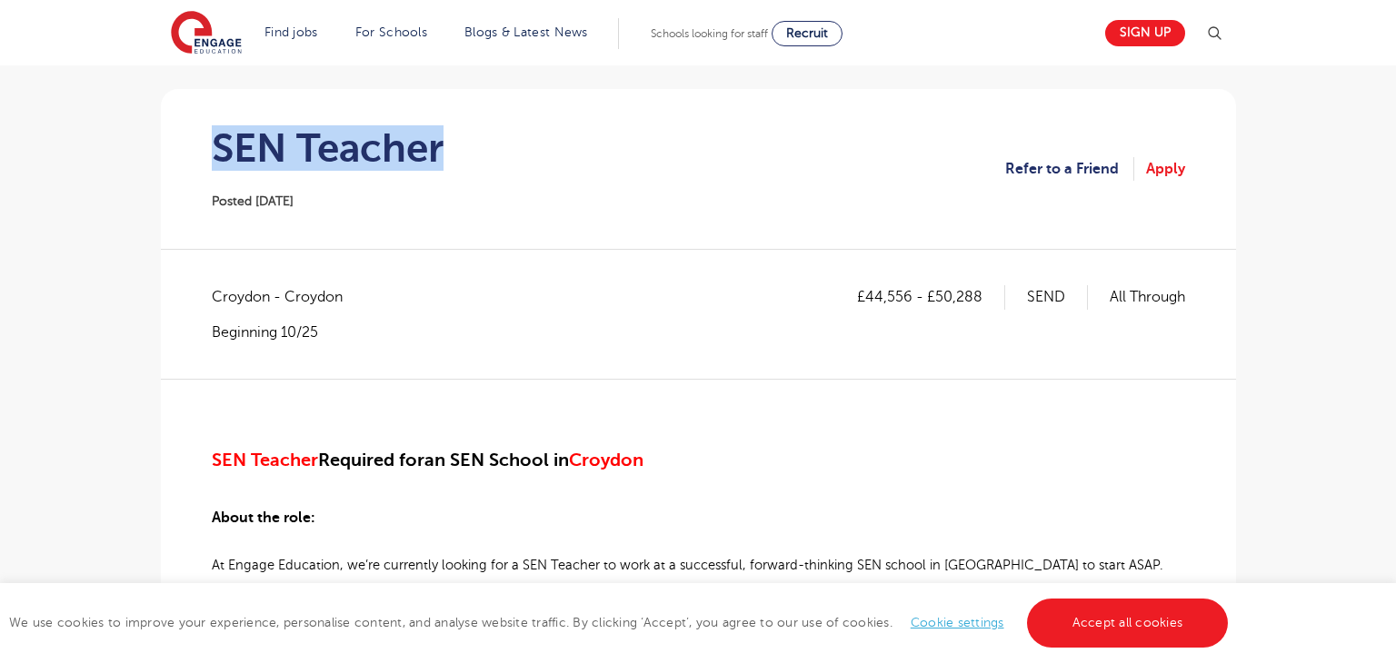
scroll to position [144, 0]
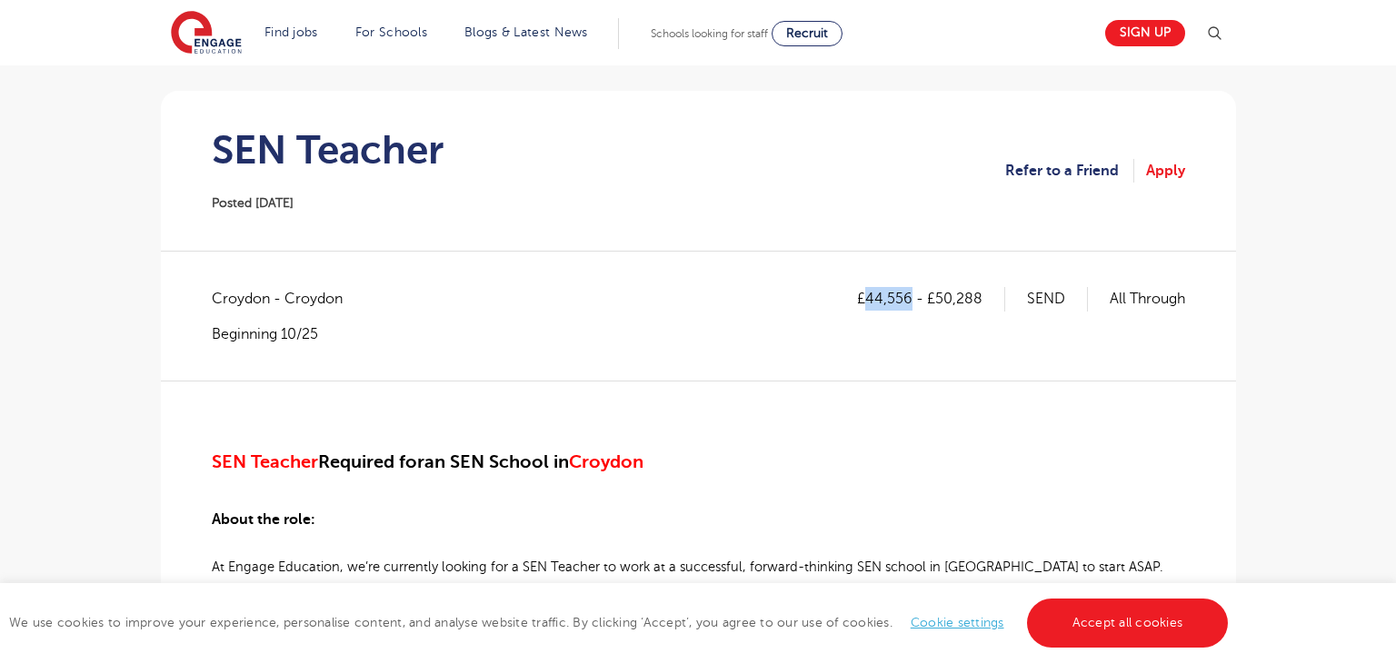
drag, startPoint x: 868, startPoint y: 294, endPoint x: 907, endPoint y: 296, distance: 39.1
click at [907, 296] on p "£44,556 - £50,288" at bounding box center [931, 299] width 148 height 24
copy p "44,556"
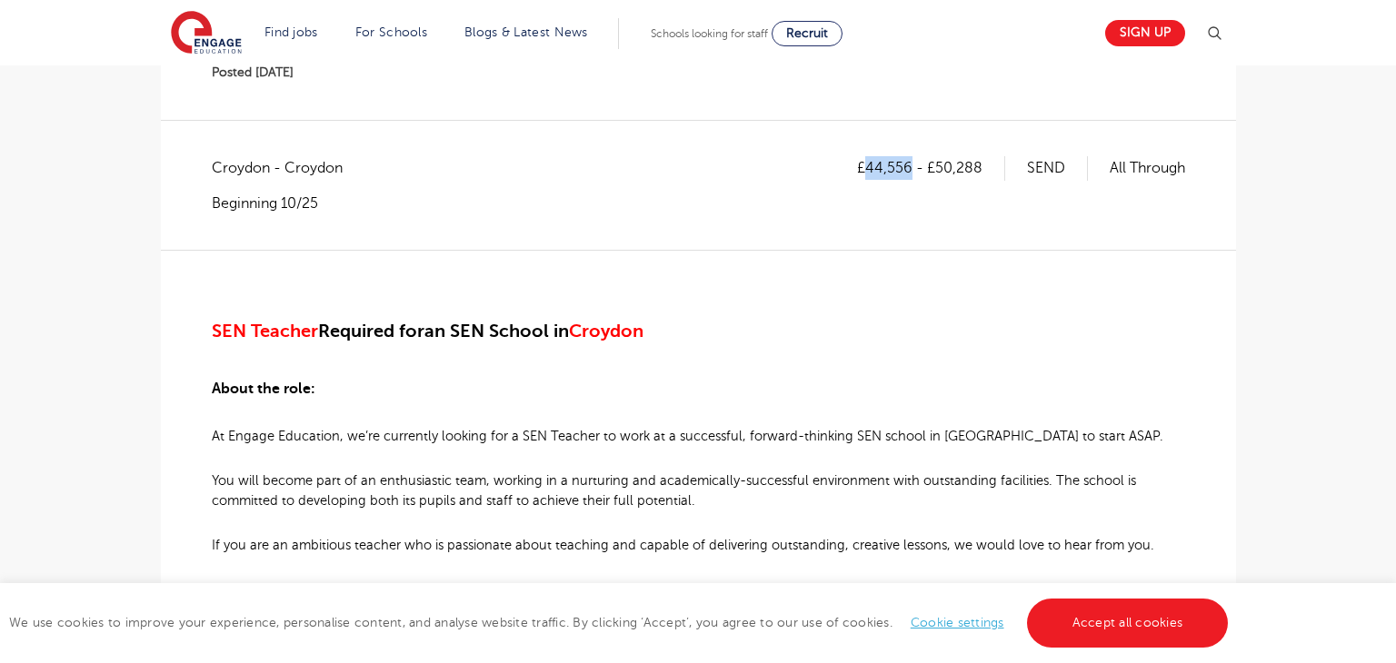
scroll to position [0, 0]
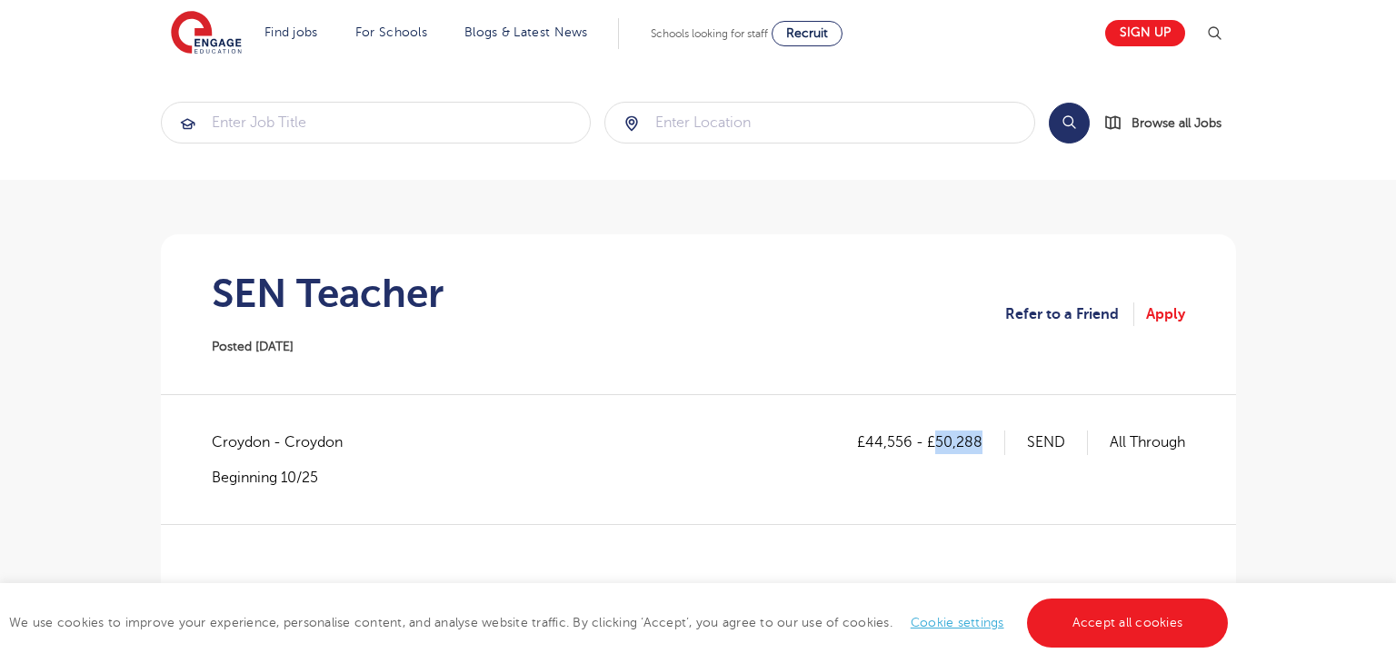
drag, startPoint x: 934, startPoint y: 444, endPoint x: 985, endPoint y: 441, distance: 51.0
click at [985, 441] on p "£44,556 - £50,288" at bounding box center [931, 443] width 148 height 24
copy p "50,288"
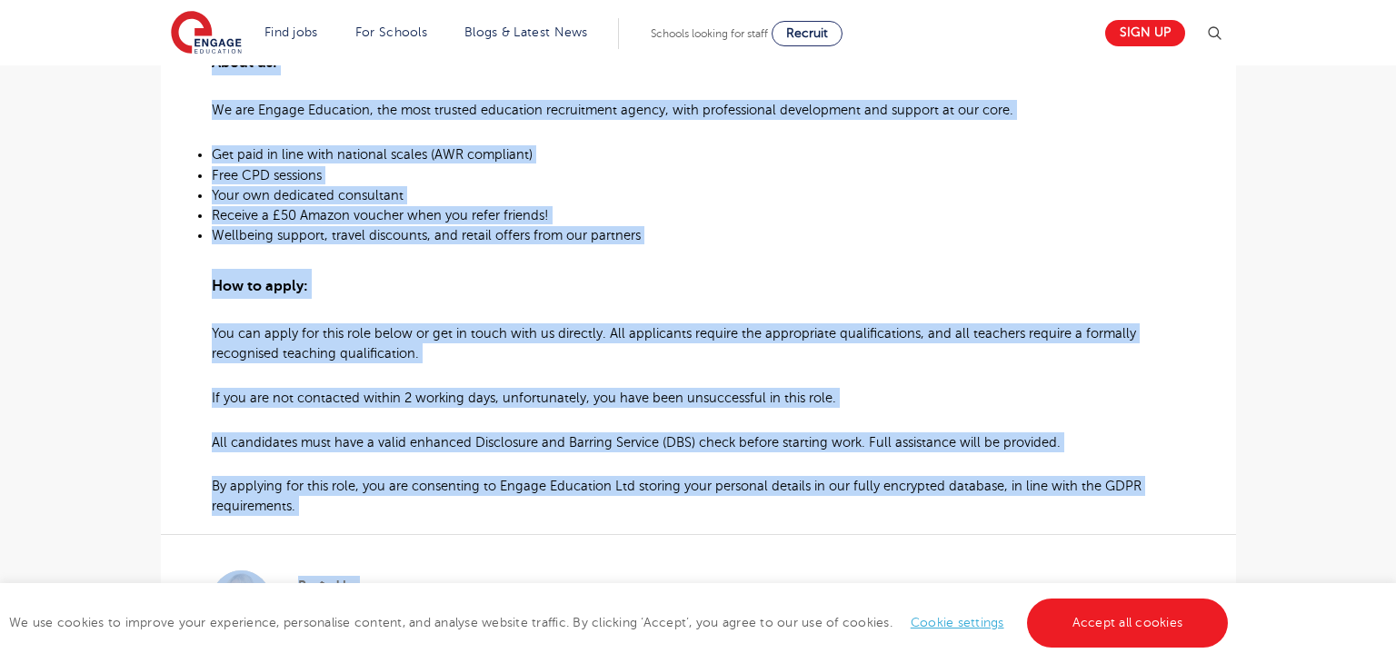
scroll to position [1136, 0]
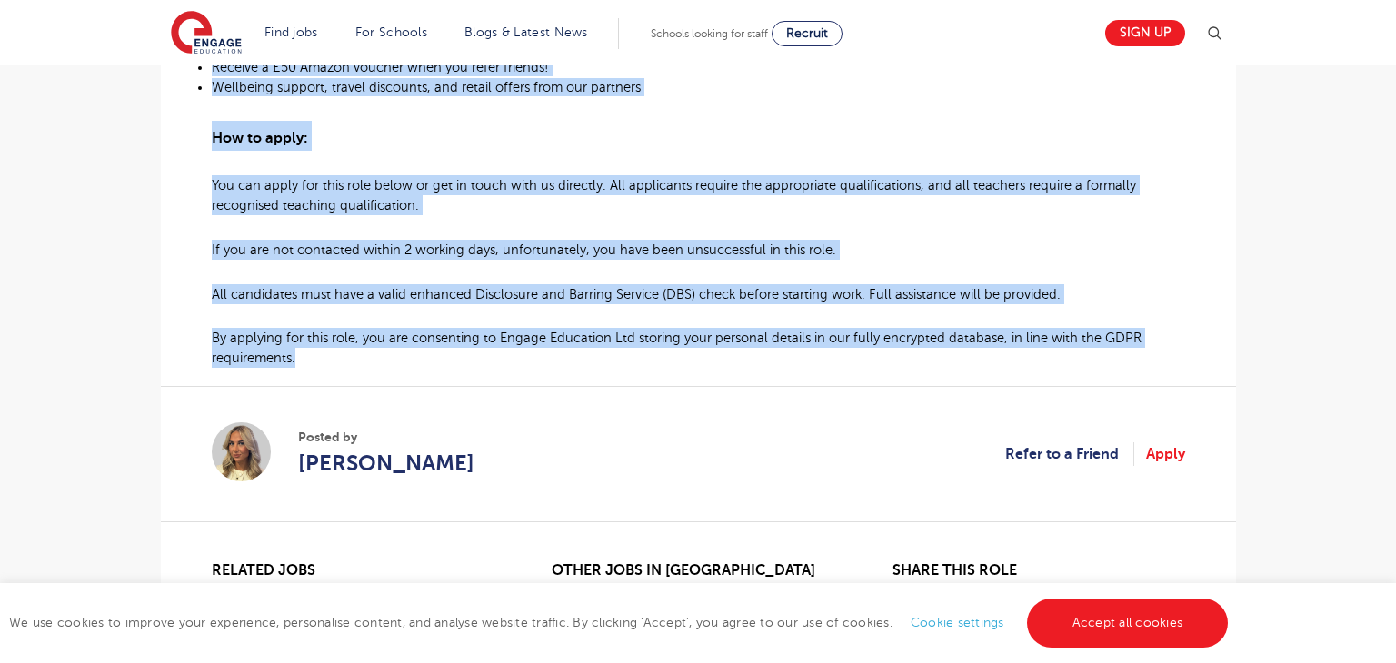
drag, startPoint x: 206, startPoint y: 377, endPoint x: 1135, endPoint y: 370, distance: 928.6
copy div "SEN Teacher Required for an SEN School in Croydon About the role: At Engage Edu…"
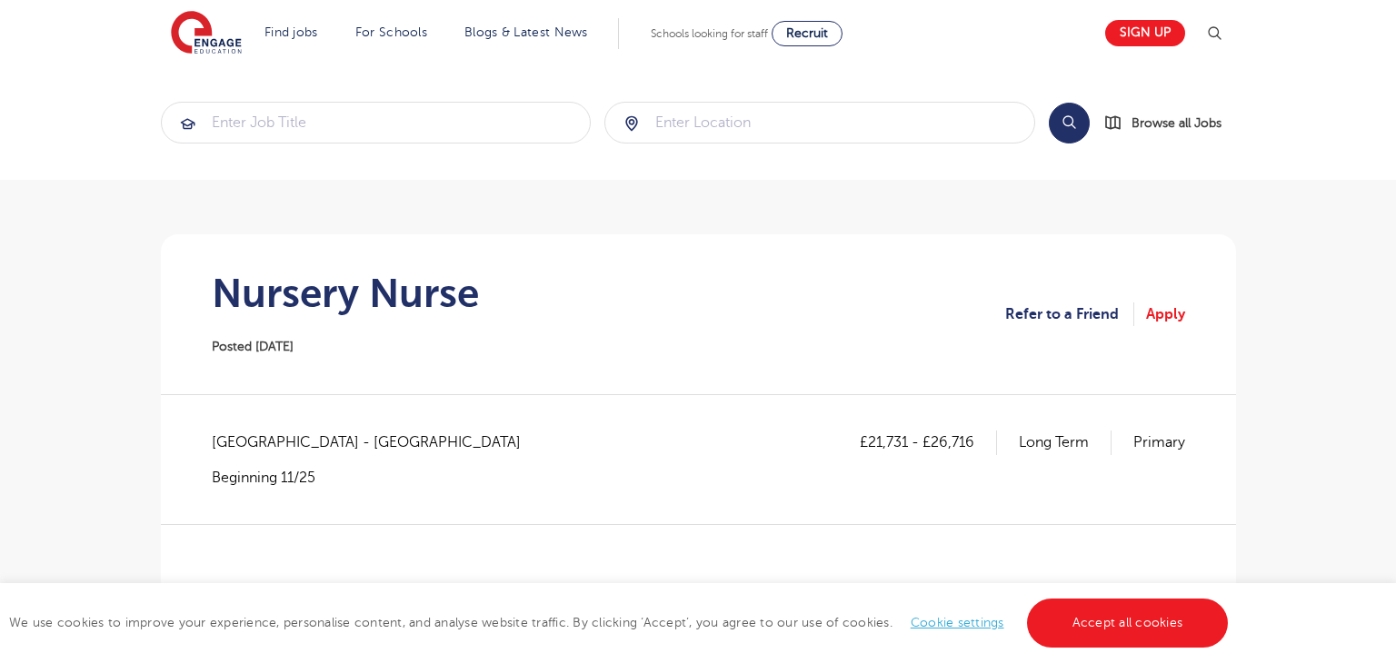
scroll to position [418, 0]
